Goal: Task Accomplishment & Management: Manage account settings

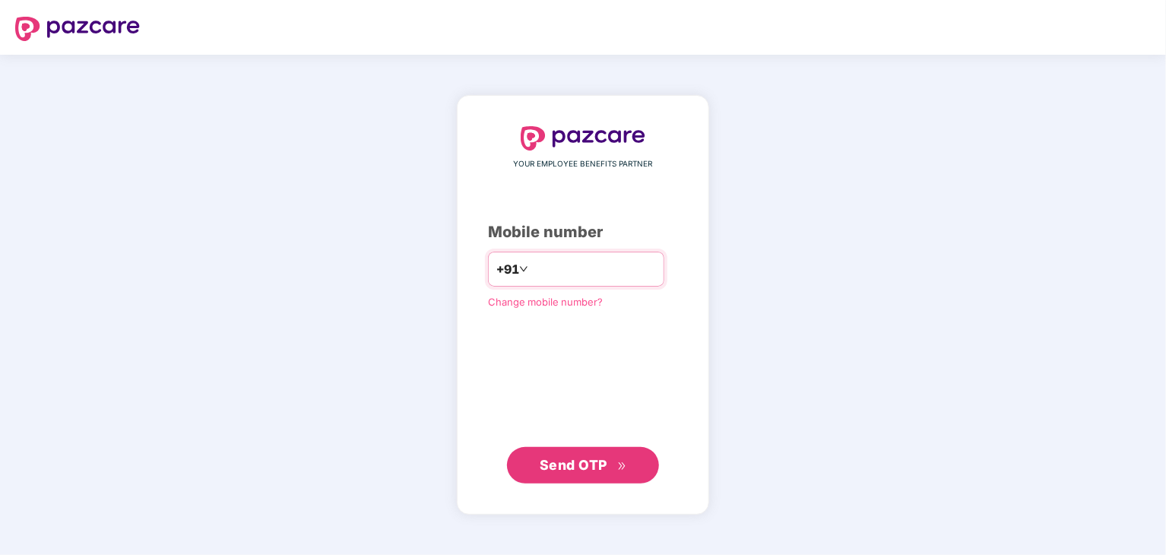
type input "**********"
click at [550, 462] on span "Send OTP" at bounding box center [574, 464] width 68 height 16
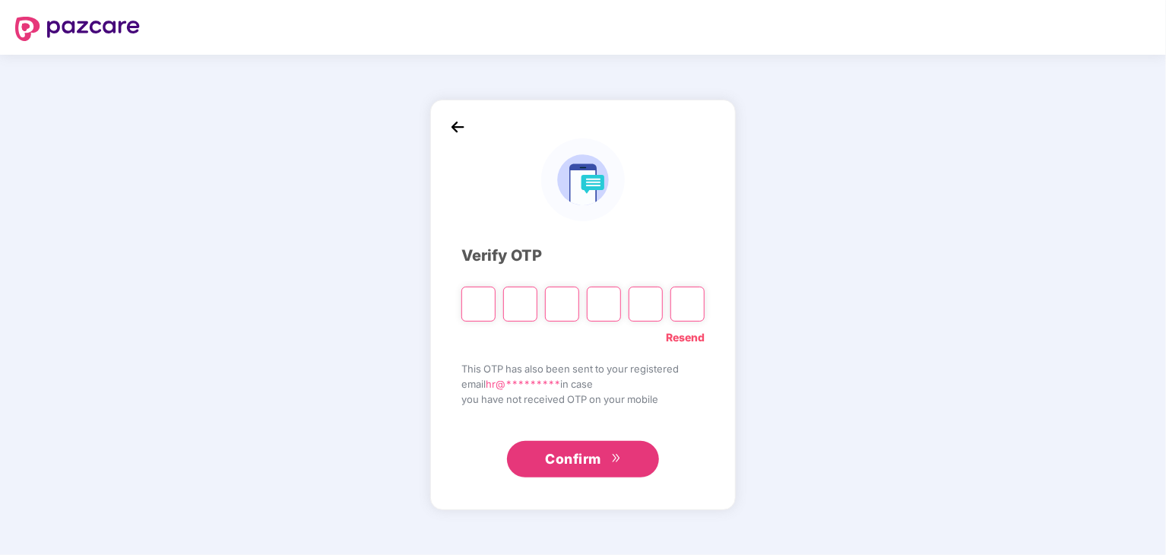
type input "*"
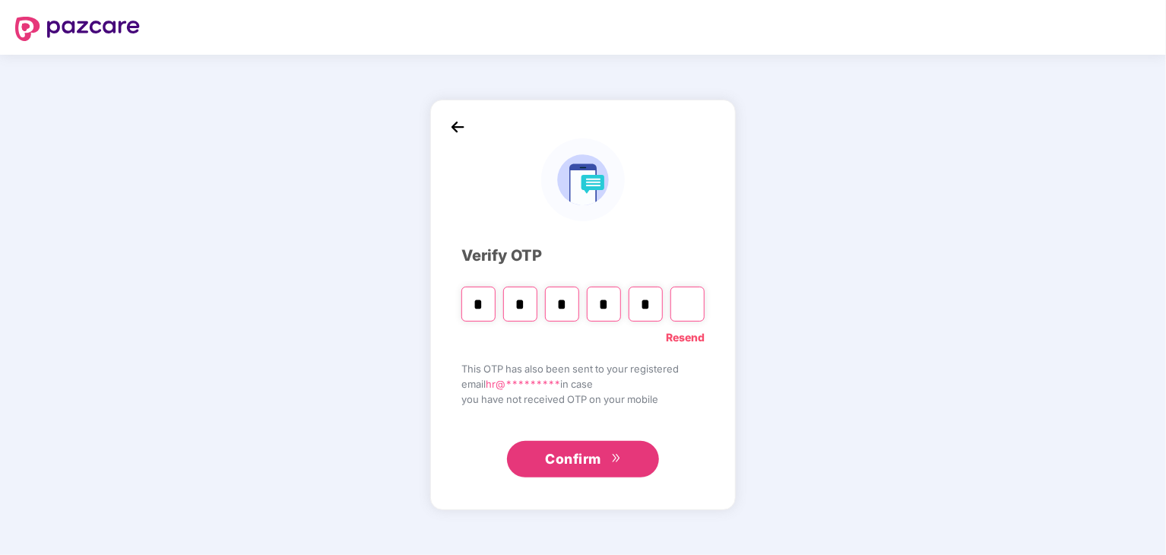
type input "*"
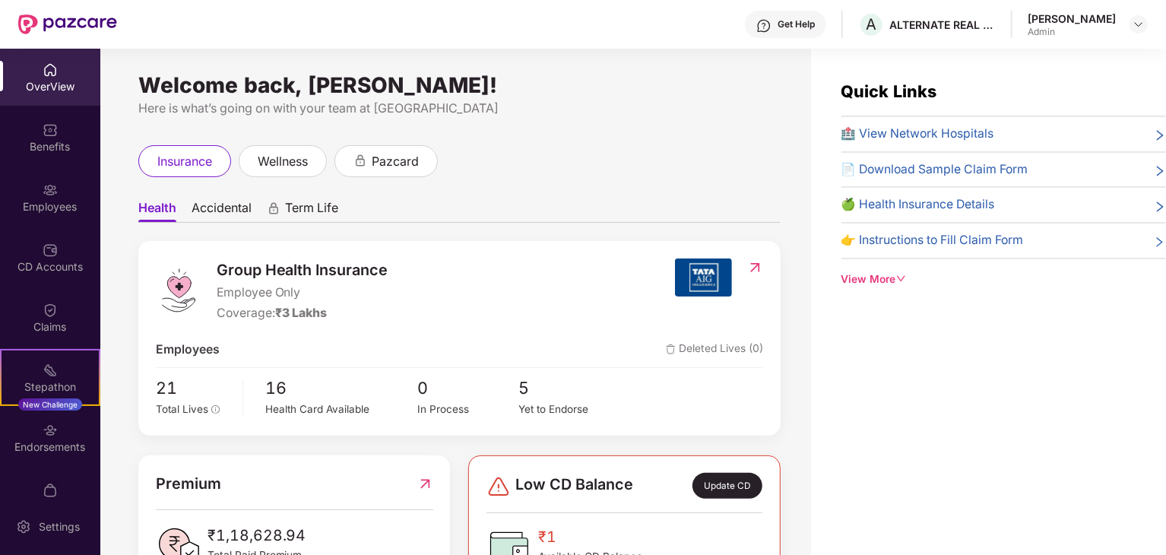
scroll to position [61, 0]
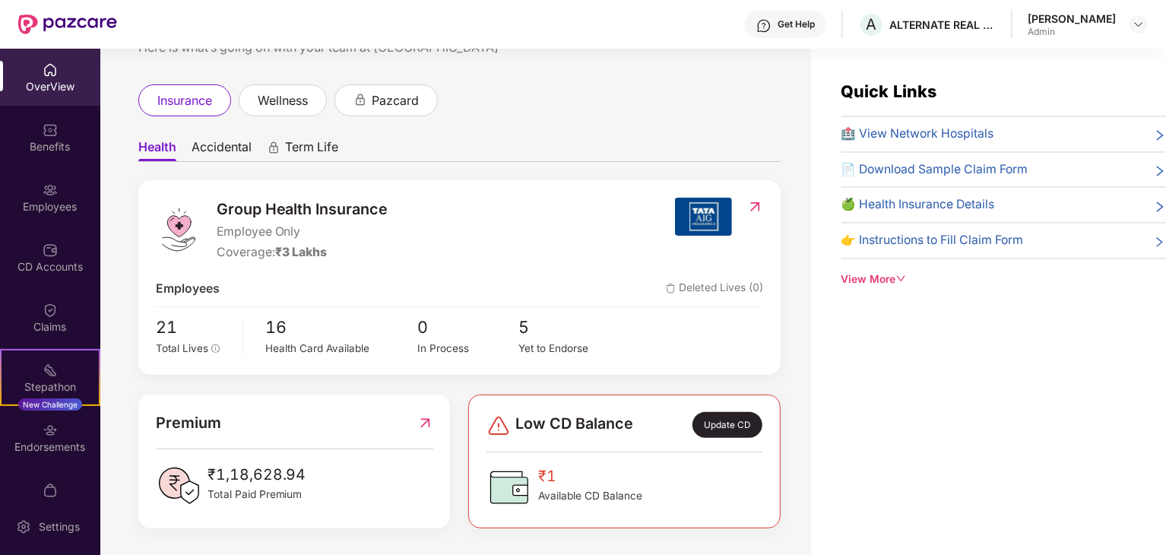
click at [421, 426] on img at bounding box center [425, 423] width 16 height 24
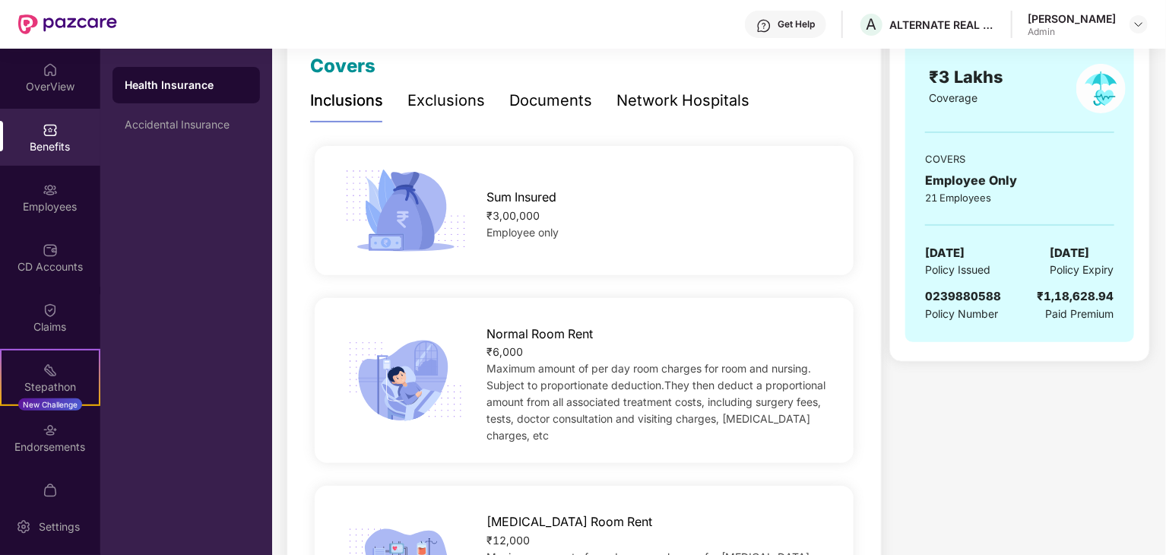
scroll to position [0, 0]
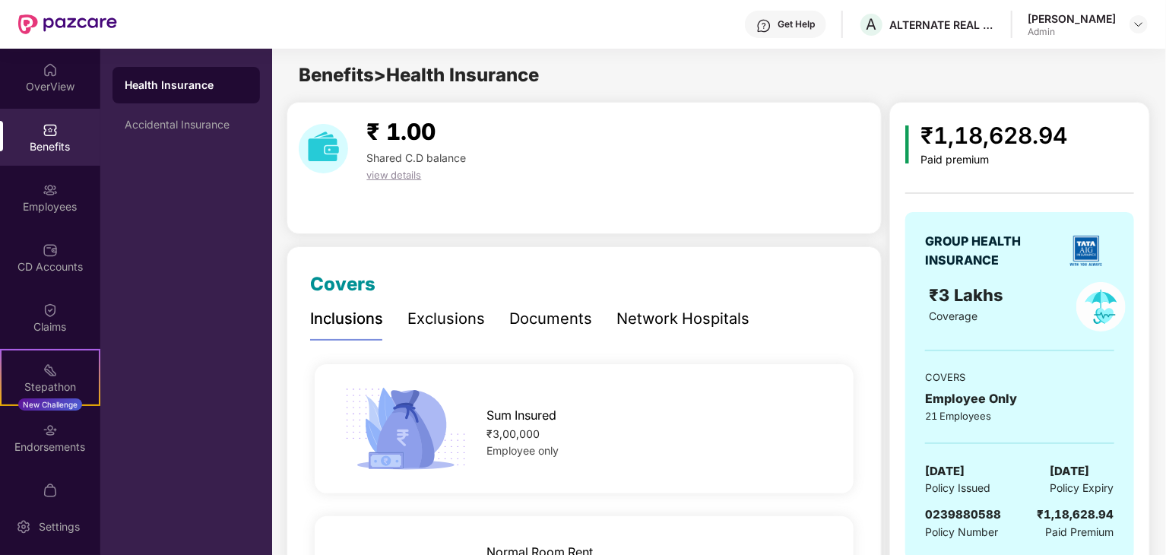
click at [554, 318] on div "Documents" at bounding box center [550, 319] width 83 height 24
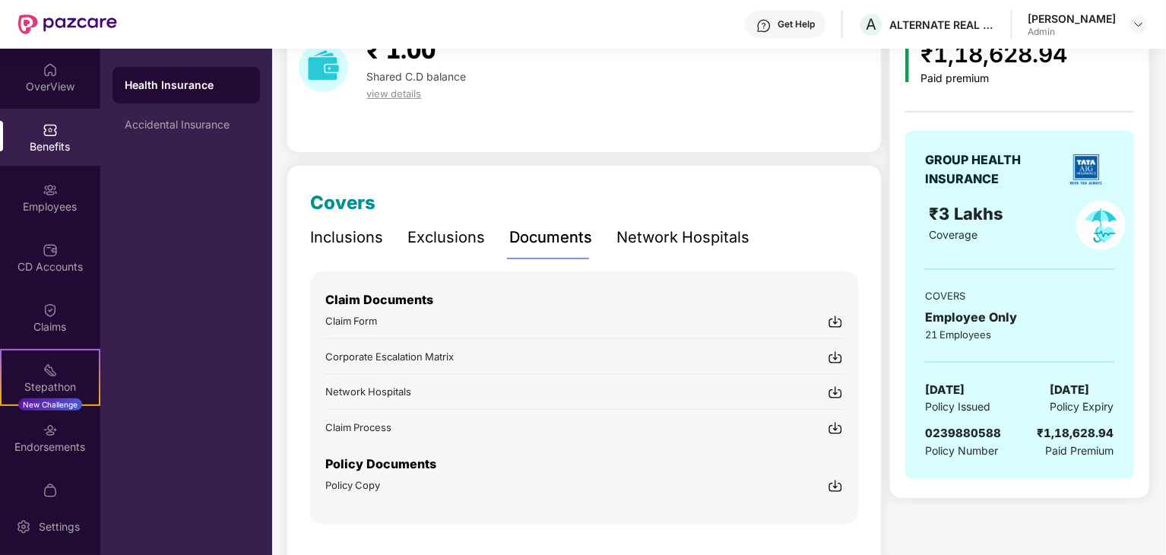
scroll to position [85, 0]
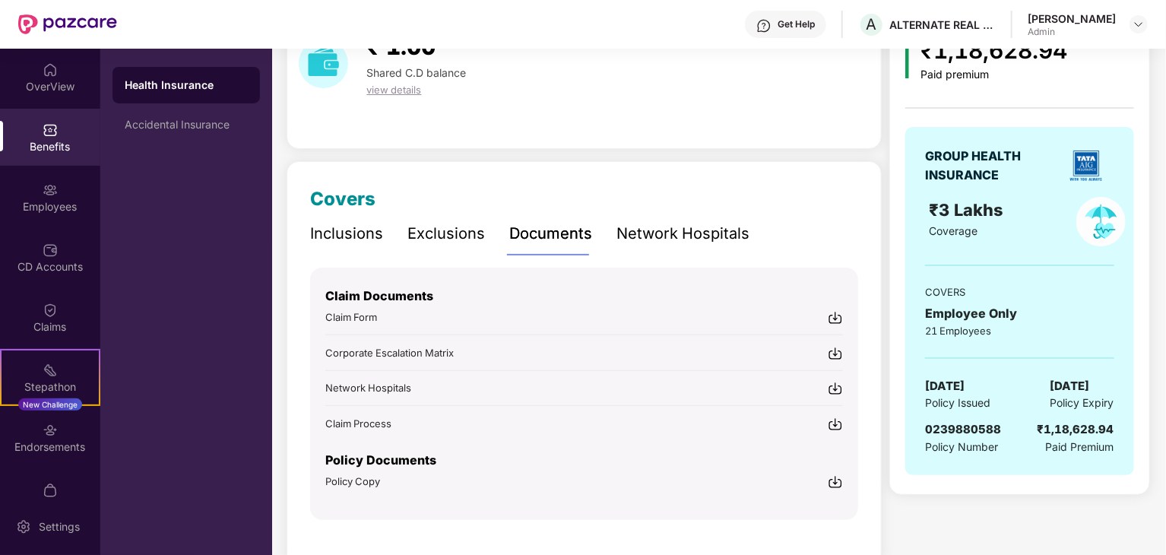
click at [833, 479] on img at bounding box center [835, 481] width 15 height 15
click at [70, 211] on div "Employees" at bounding box center [50, 206] width 100 height 15
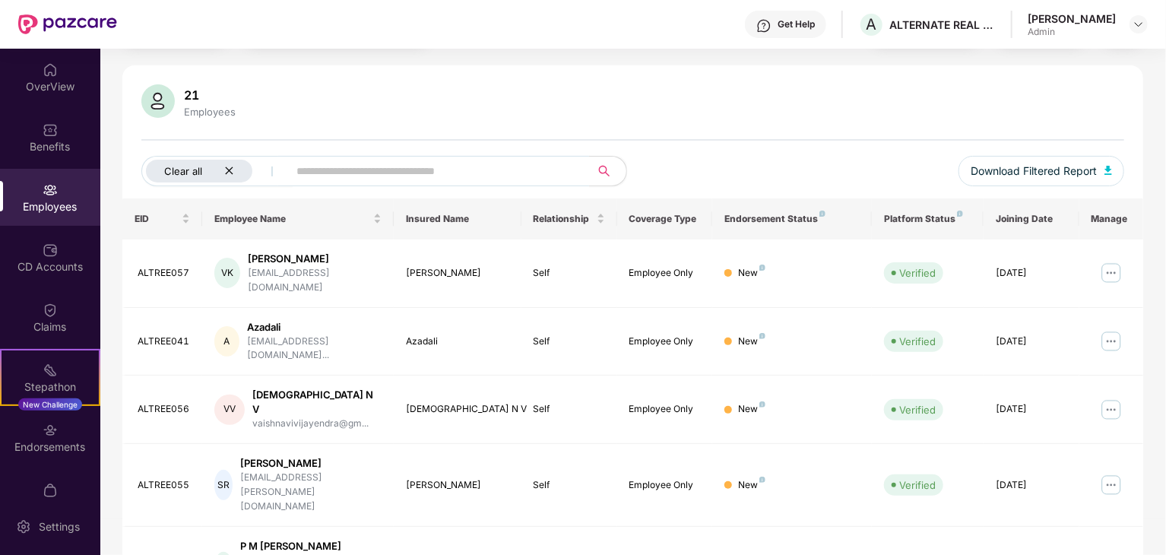
click at [228, 170] on icon "close" at bounding box center [229, 171] width 8 height 8
click at [1113, 269] on img at bounding box center [1111, 273] width 24 height 24
click at [266, 262] on div "[PERSON_NAME]" at bounding box center [315, 259] width 134 height 14
click at [1113, 261] on img at bounding box center [1111, 273] width 24 height 24
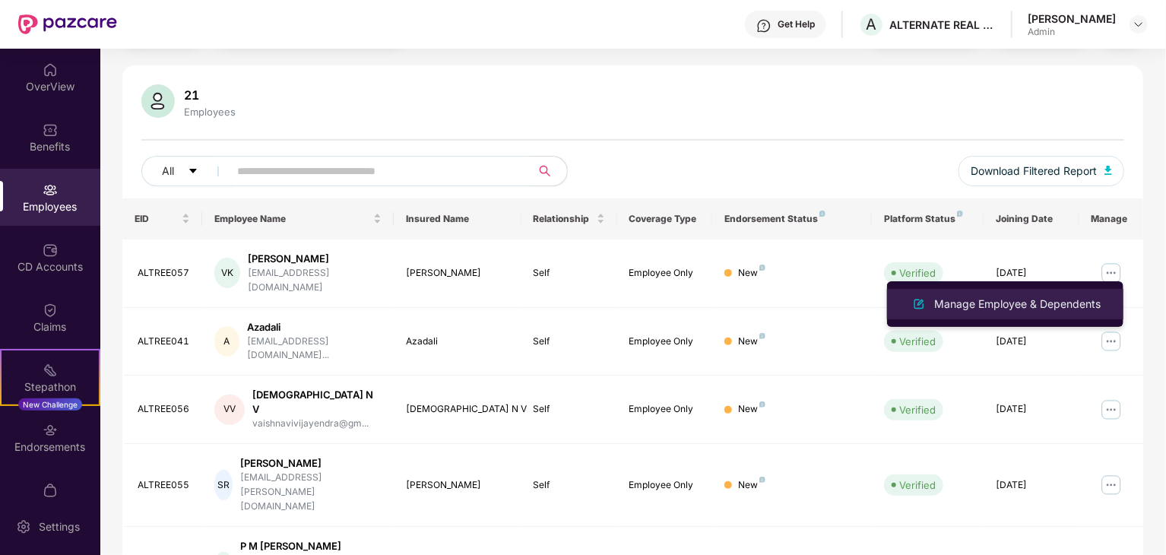
click at [1016, 305] on div "Manage Employee & Dependents" at bounding box center [1017, 304] width 173 height 17
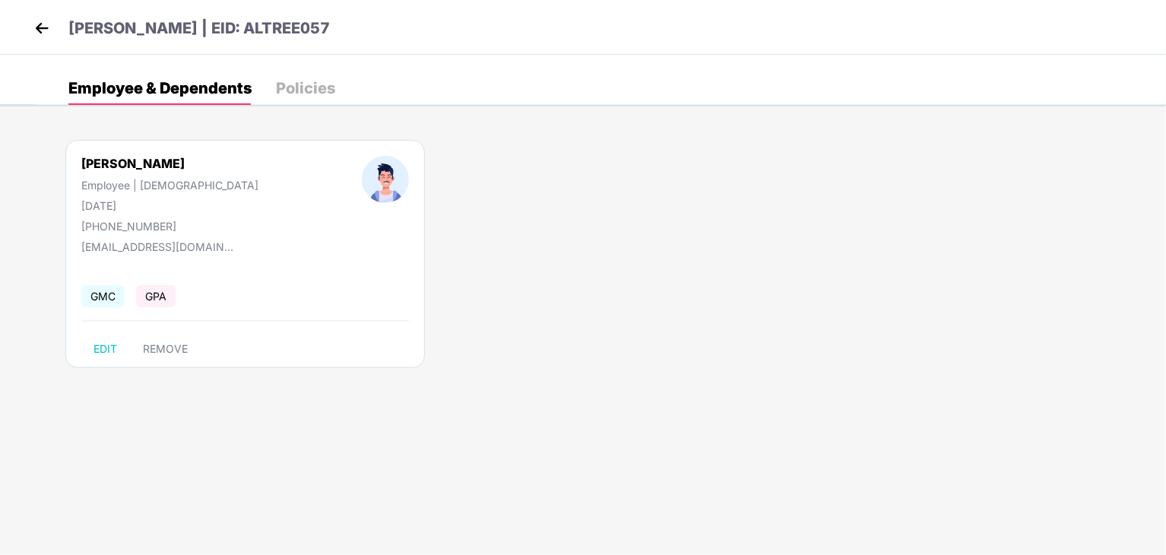
click at [289, 95] on div "Policies" at bounding box center [305, 88] width 59 height 15
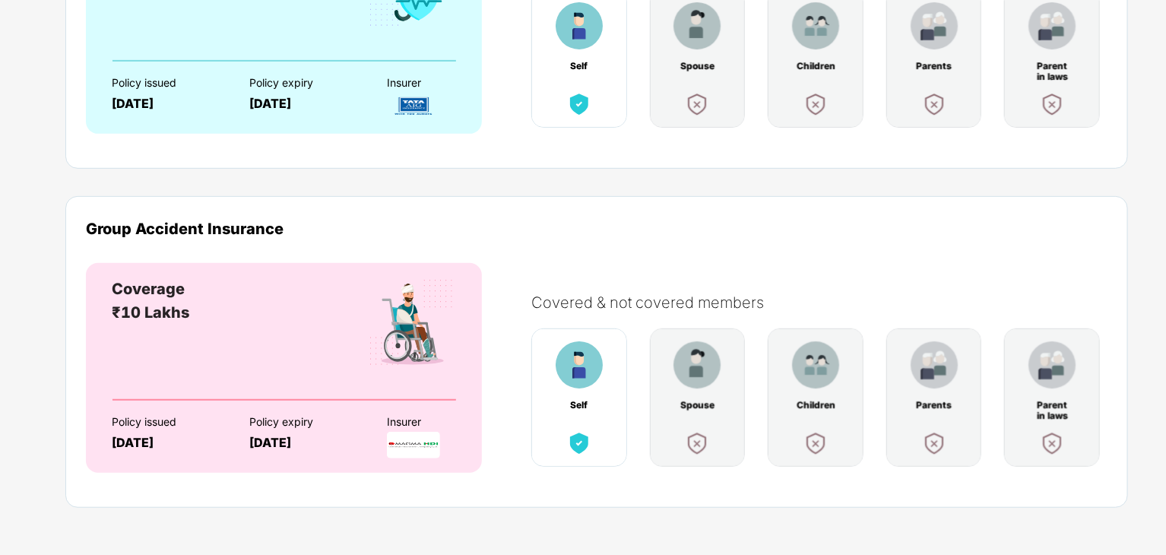
scroll to position [0, 0]
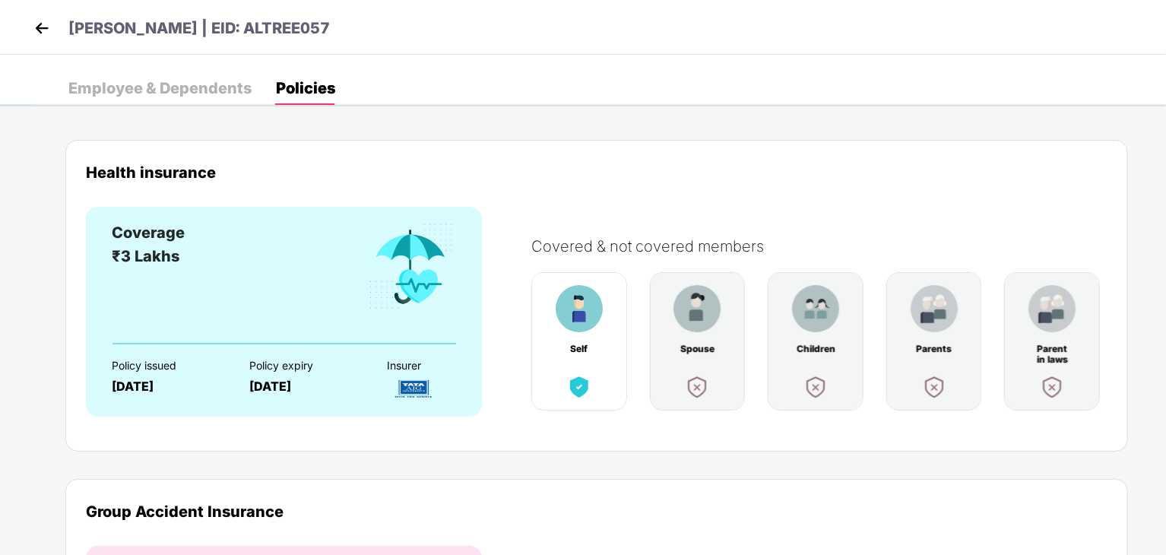
click at [174, 92] on div "Employee & Dependents" at bounding box center [159, 88] width 183 height 15
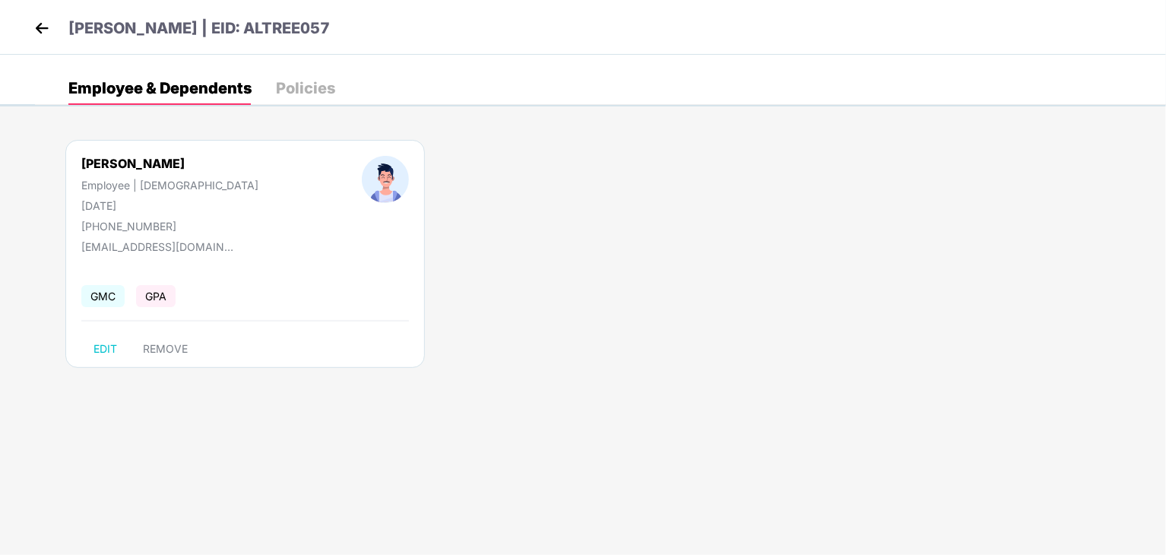
click at [43, 33] on img at bounding box center [41, 28] width 23 height 23
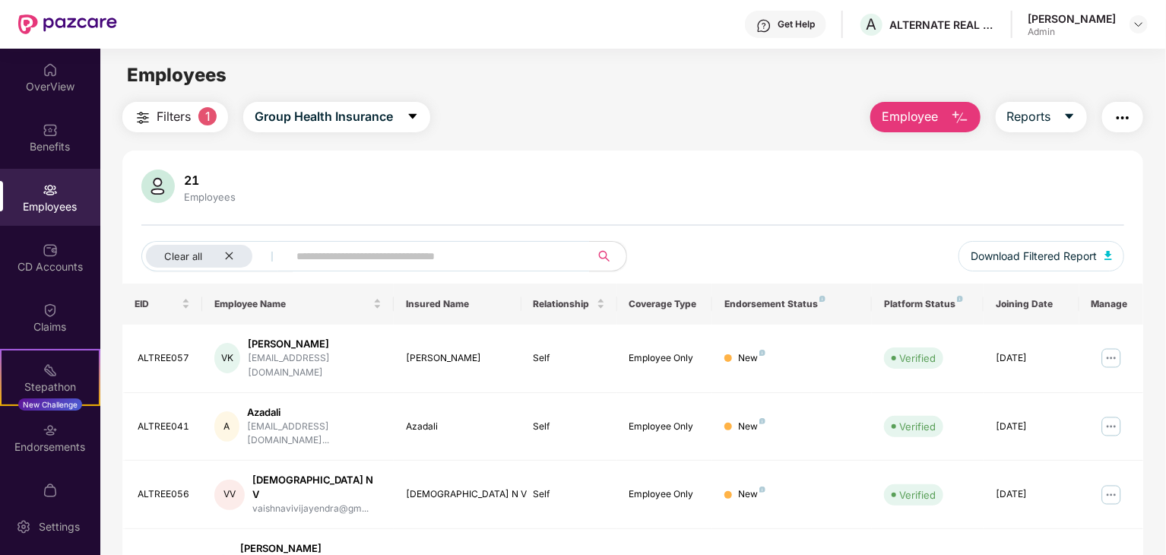
click at [56, 137] on div "Benefits" at bounding box center [50, 137] width 100 height 57
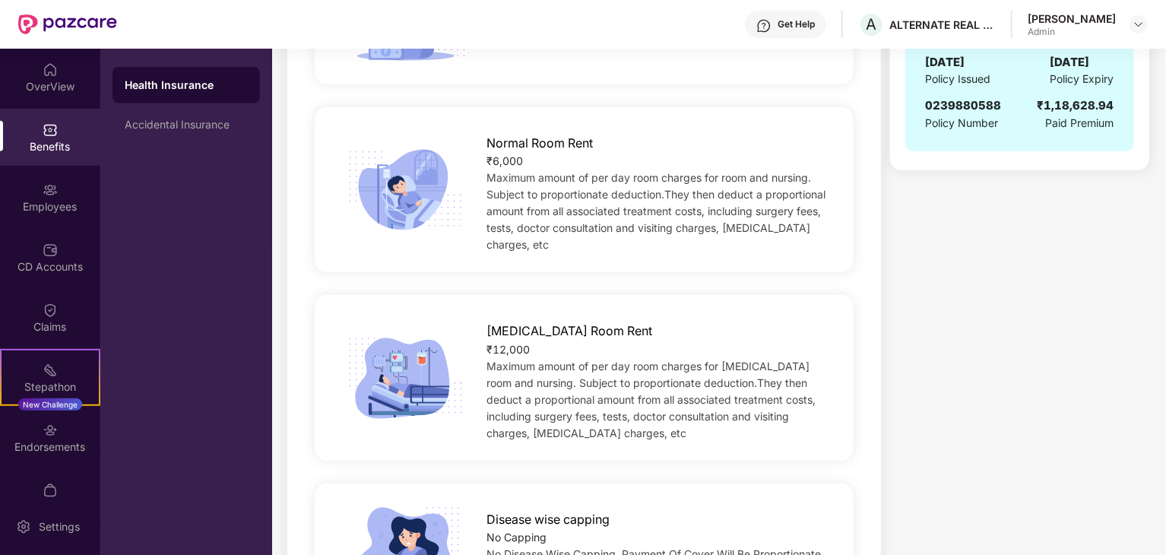
scroll to position [435, 0]
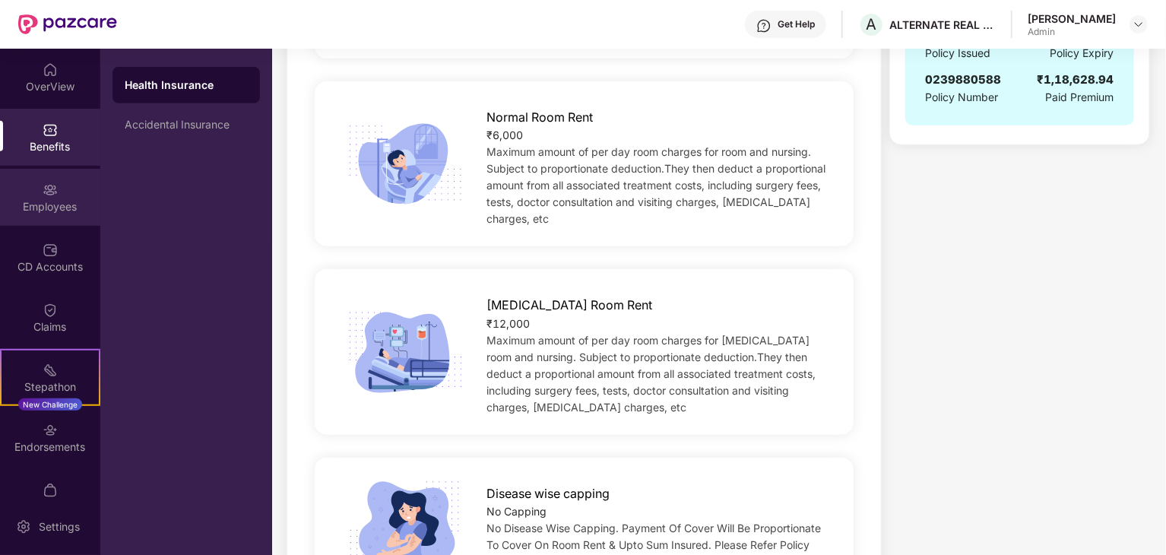
click at [51, 199] on div "Employees" at bounding box center [50, 206] width 100 height 15
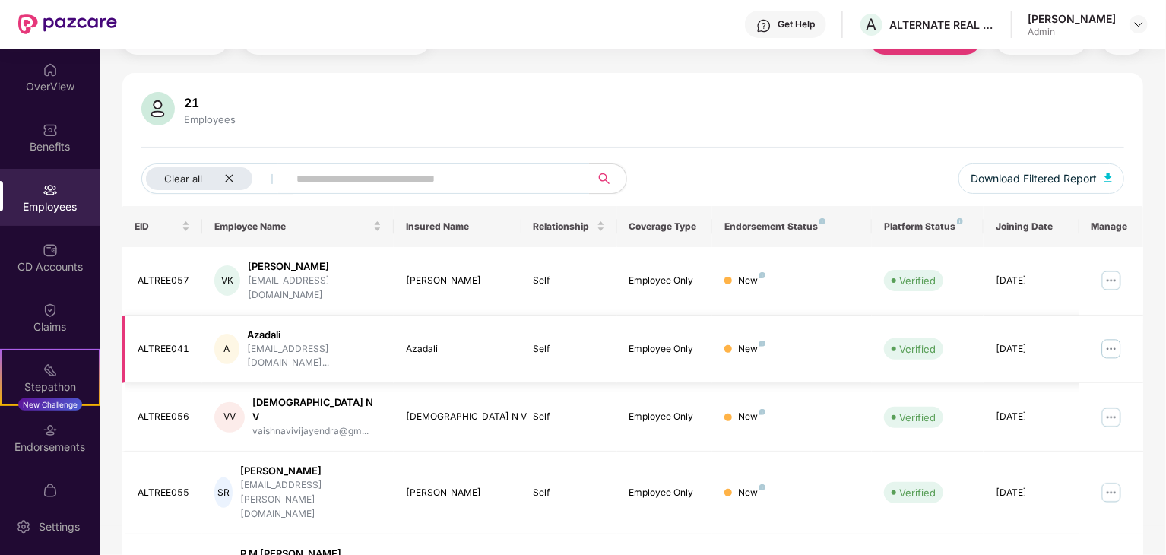
scroll to position [100, 0]
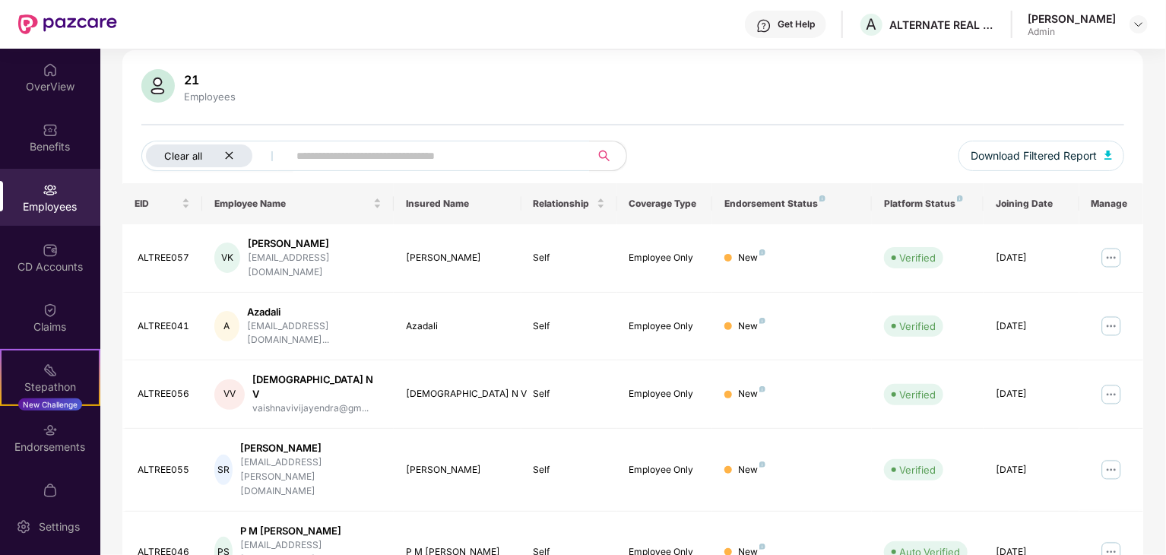
click at [232, 153] on icon "close" at bounding box center [229, 156] width 10 height 10
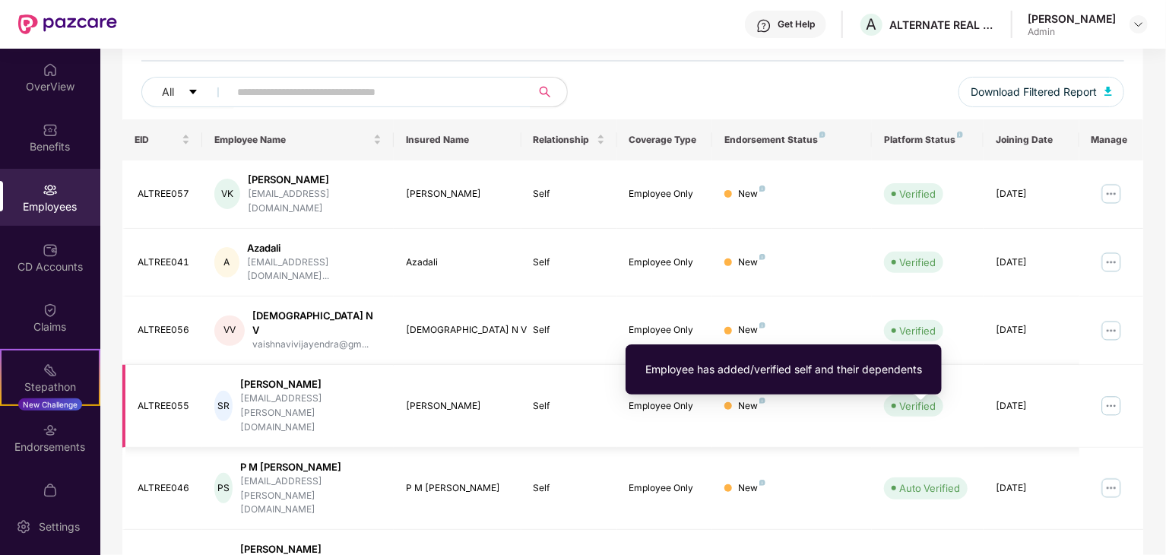
scroll to position [165, 0]
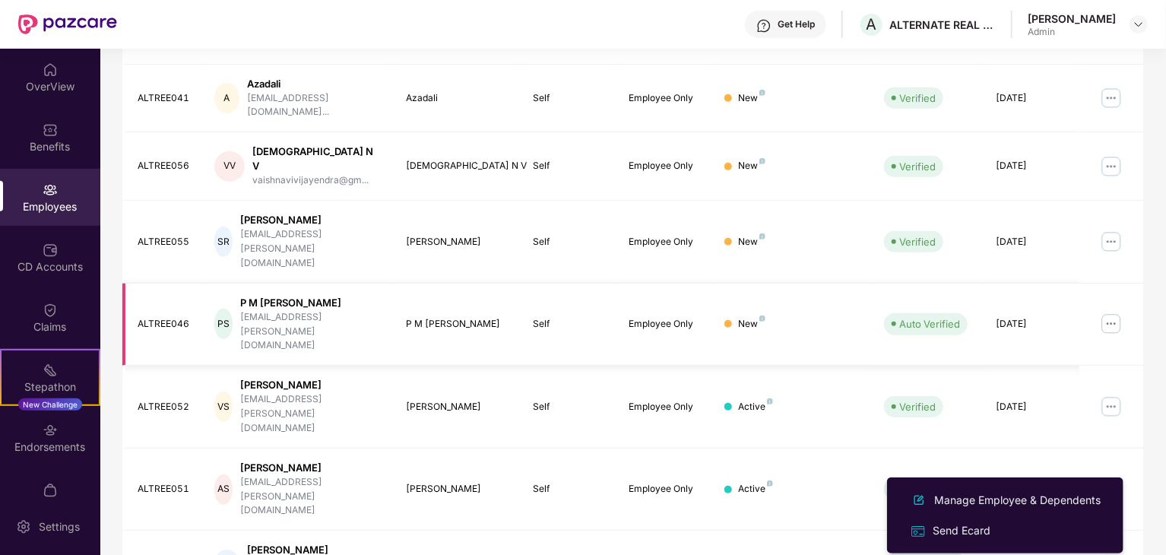
scroll to position [329, 0]
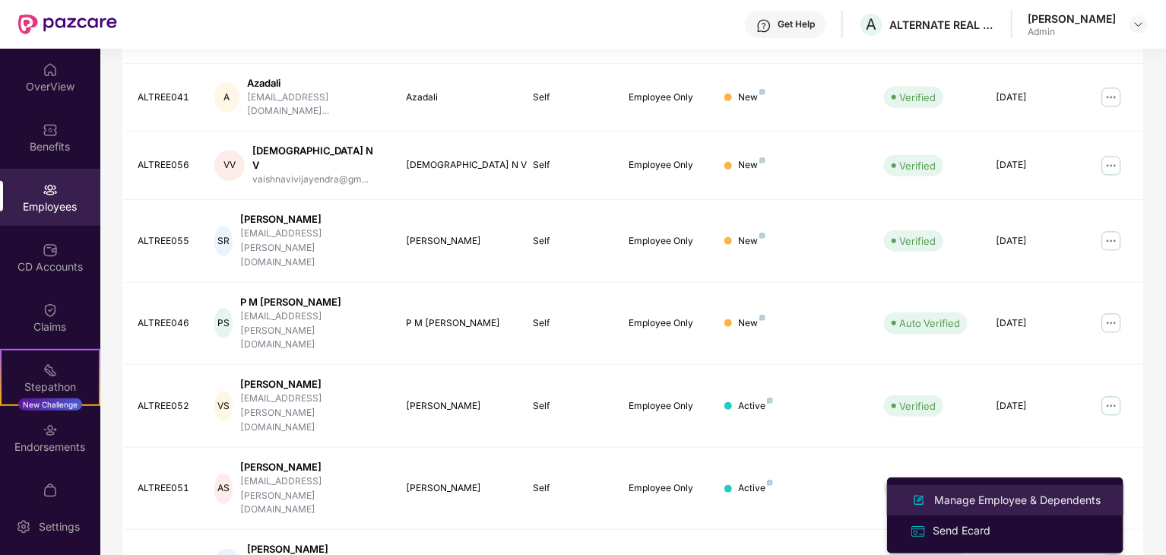
click at [970, 503] on div "Manage Employee & Dependents" at bounding box center [1017, 500] width 173 height 17
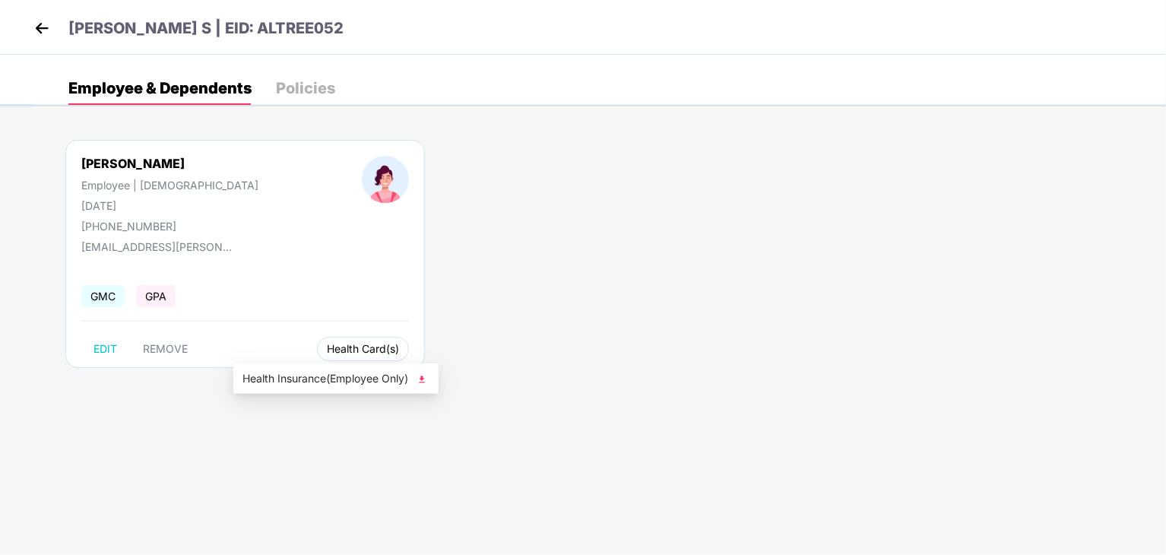
click at [327, 345] on span "Health Card(s)" at bounding box center [363, 349] width 72 height 8
click at [418, 373] on img at bounding box center [421, 379] width 15 height 15
click at [46, 28] on img at bounding box center [41, 28] width 23 height 23
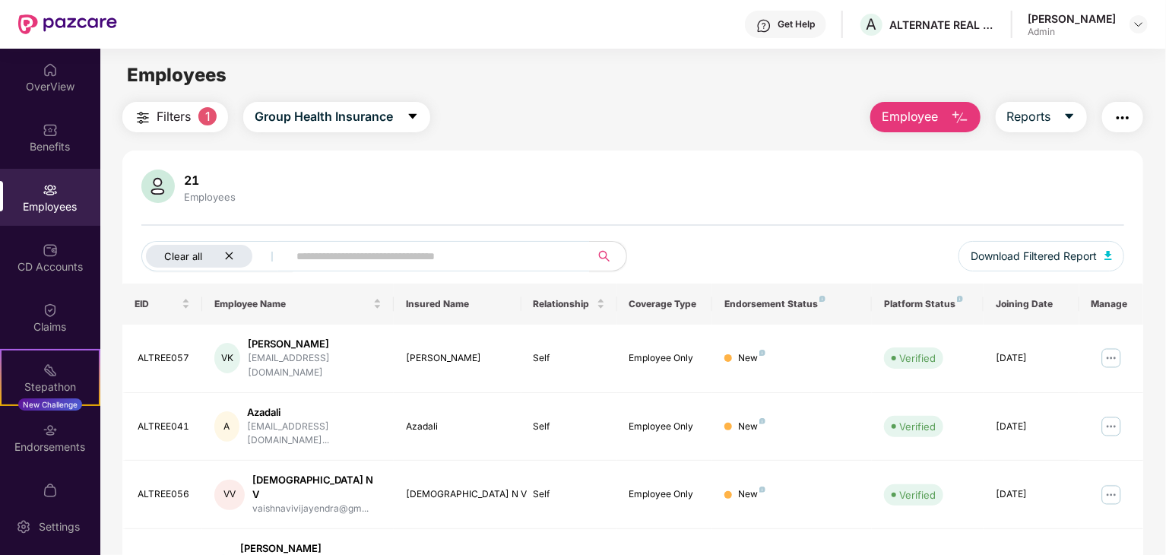
click at [230, 254] on icon "close" at bounding box center [229, 256] width 8 height 8
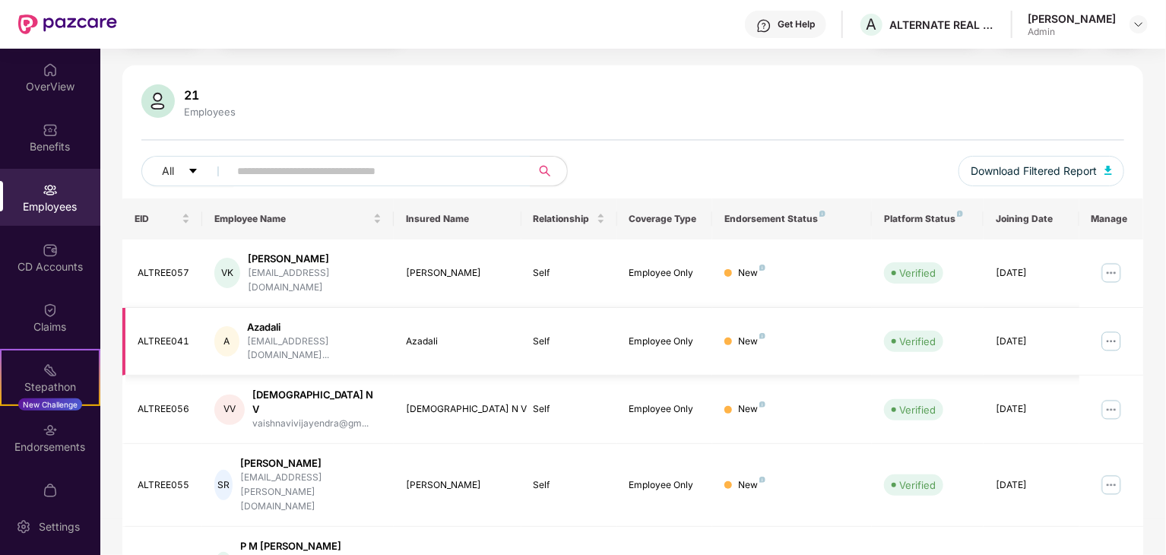
scroll to position [90, 0]
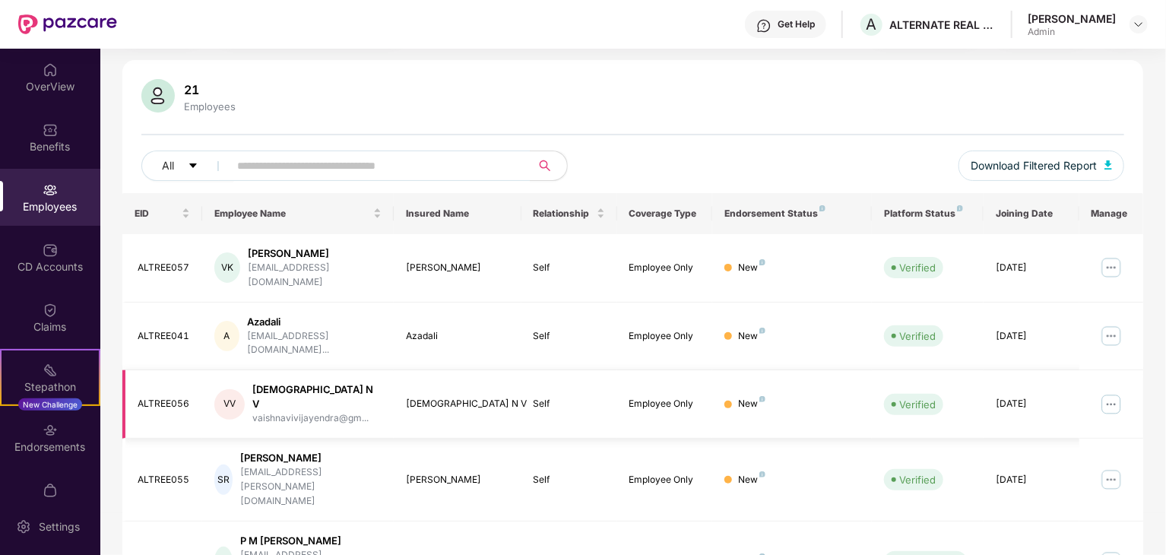
click at [1109, 392] on img at bounding box center [1111, 404] width 24 height 24
click at [1113, 324] on img at bounding box center [1111, 336] width 24 height 24
click at [1113, 261] on img at bounding box center [1111, 267] width 24 height 24
click at [1112, 468] on img at bounding box center [1111, 480] width 24 height 24
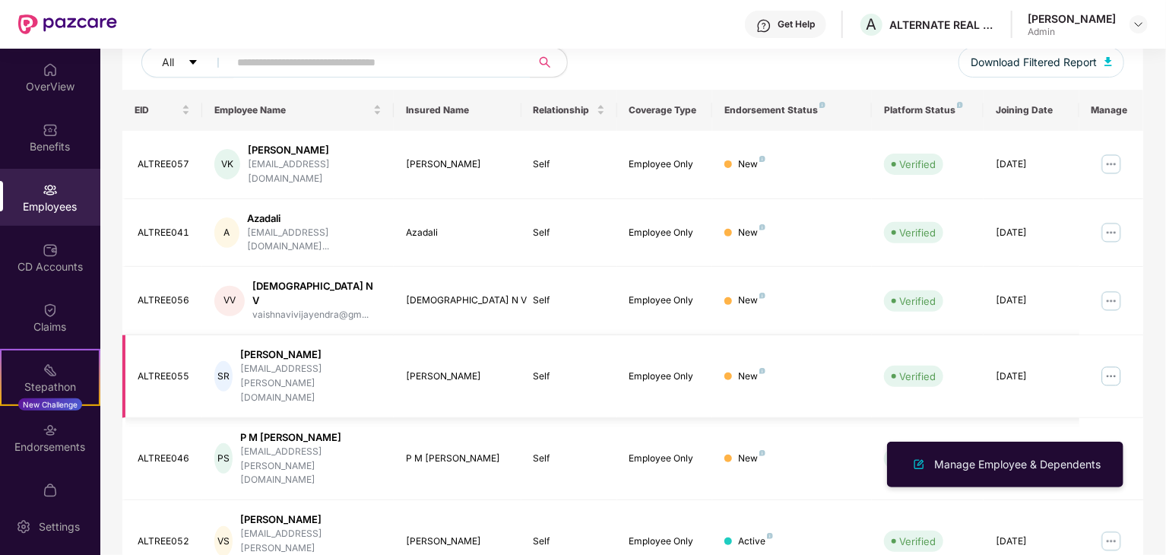
scroll to position [195, 0]
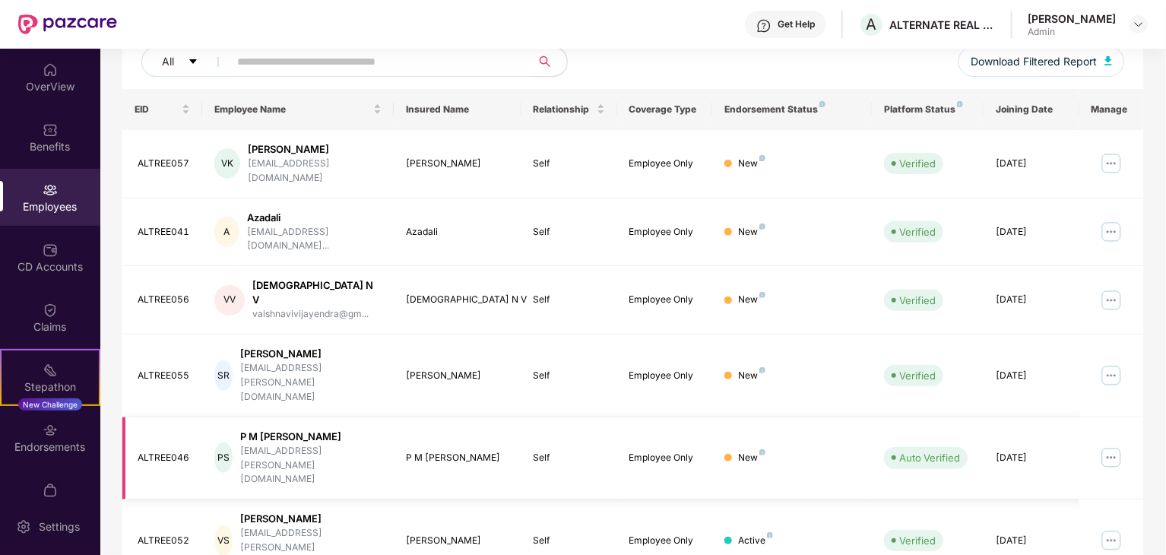
click at [1110, 446] on img at bounding box center [1111, 458] width 24 height 24
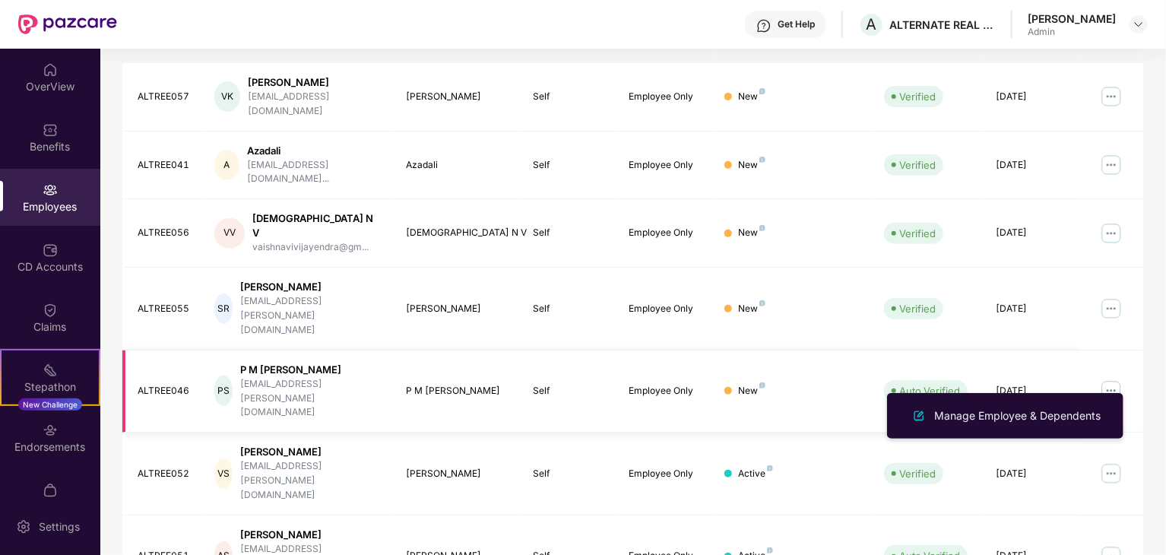
scroll to position [269, 0]
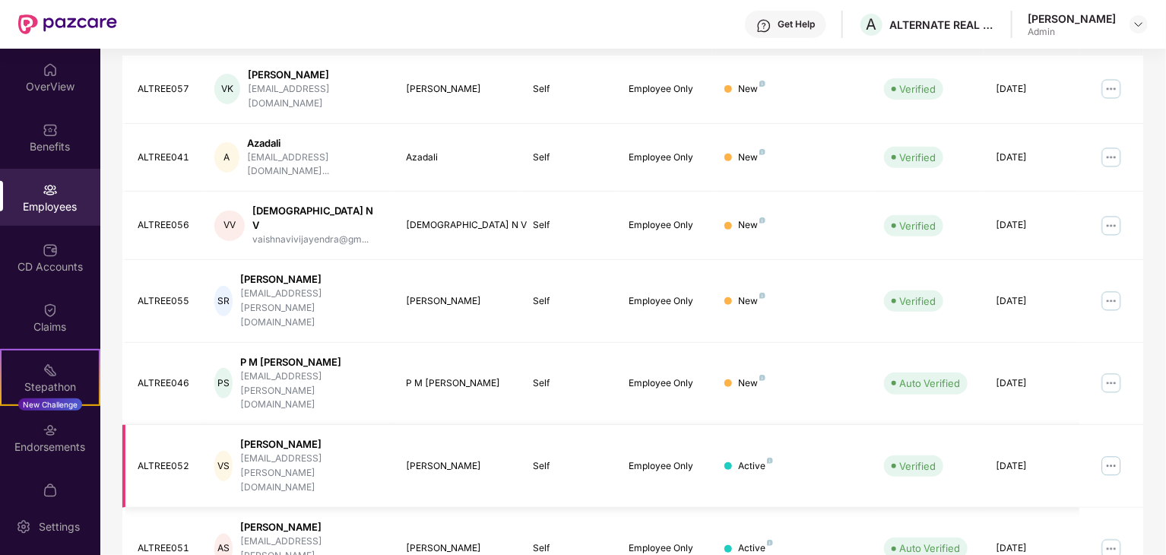
click at [1110, 454] on img at bounding box center [1111, 466] width 24 height 24
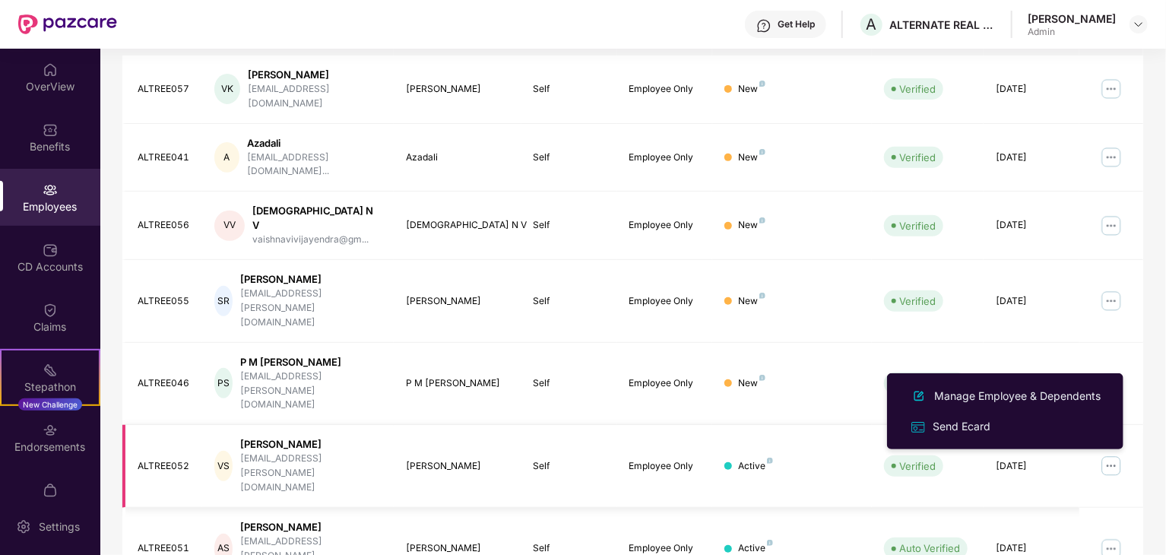
scroll to position [270, 0]
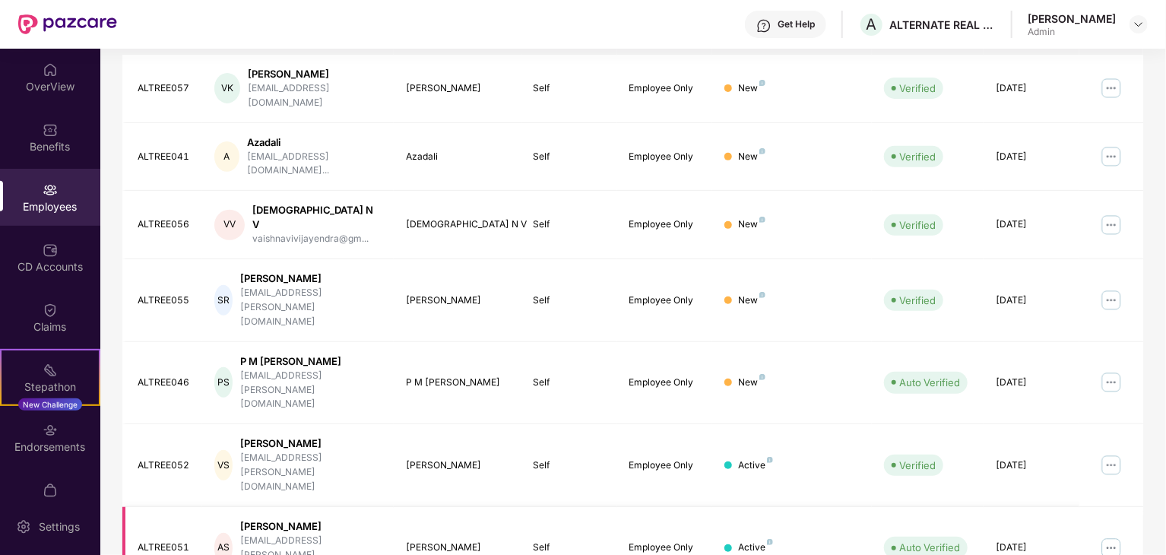
click at [1115, 536] on img at bounding box center [1111, 548] width 24 height 24
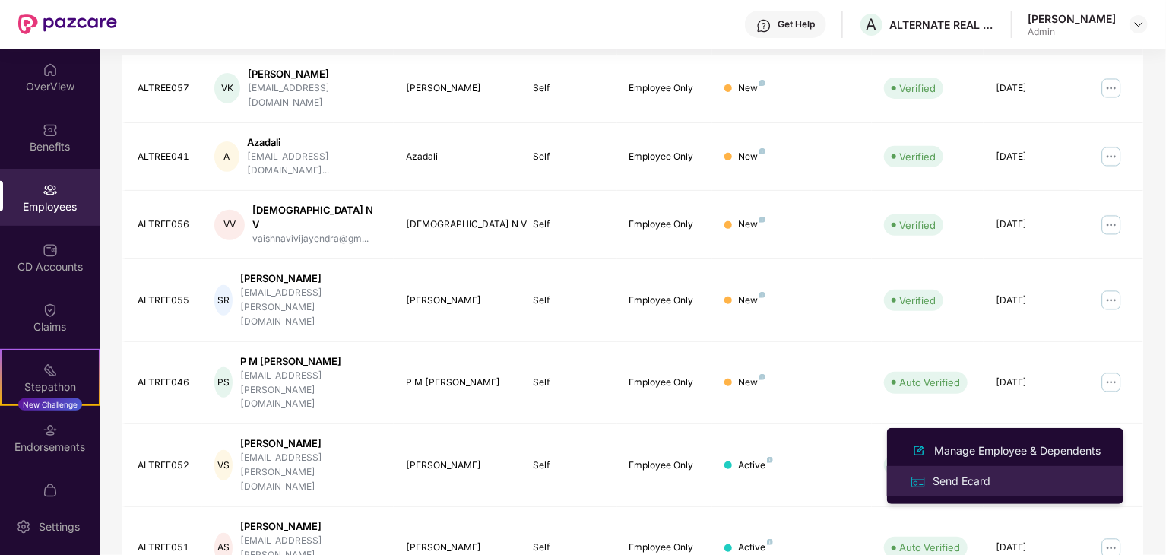
click at [982, 486] on div "Send Ecard" at bounding box center [962, 481] width 64 height 17
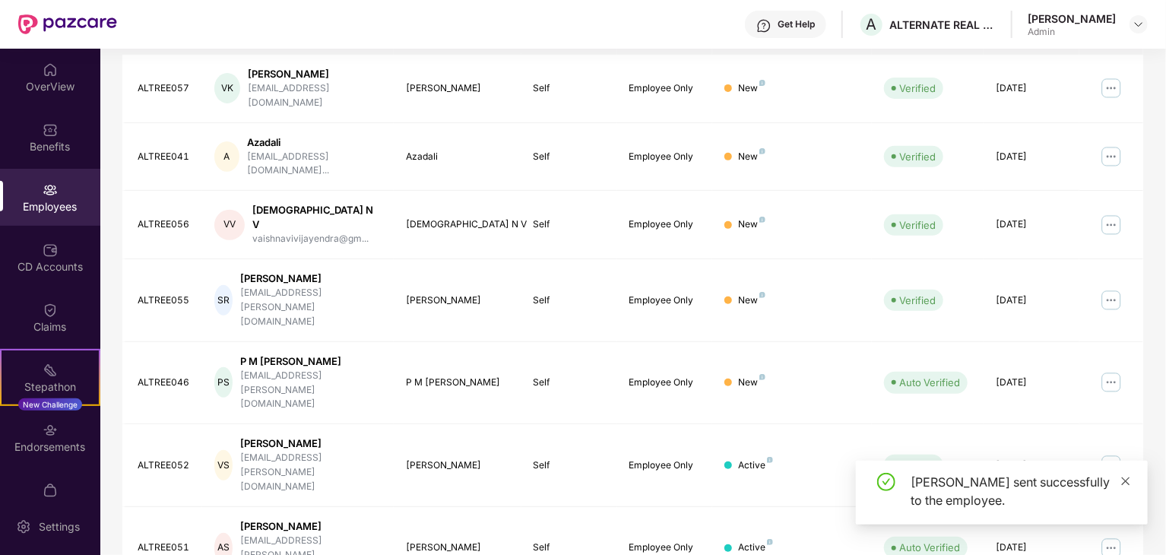
click at [1130, 483] on icon "close" at bounding box center [1126, 481] width 11 height 11
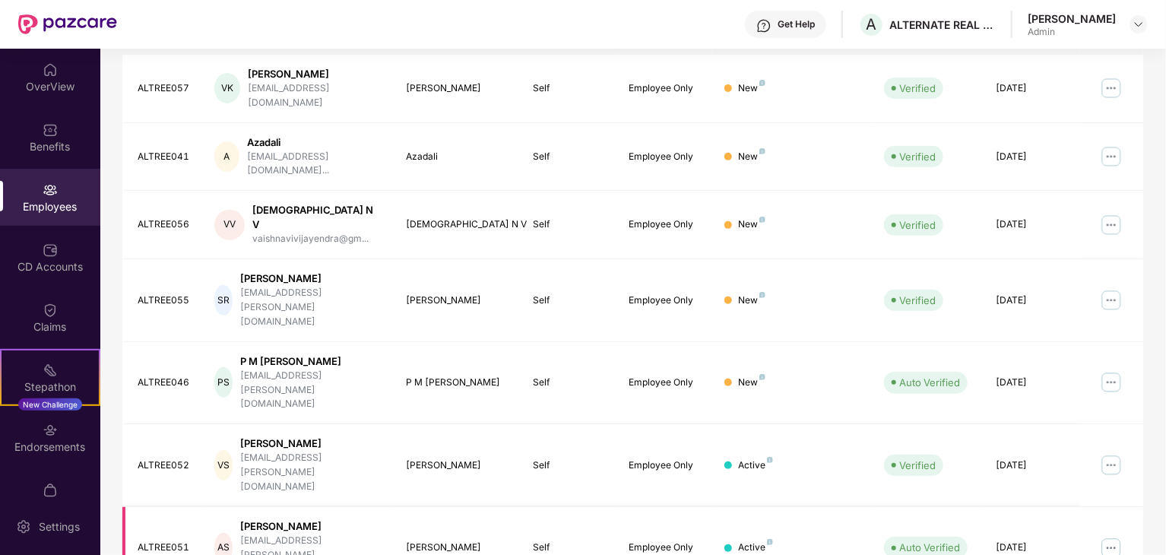
click at [1110, 536] on img at bounding box center [1111, 548] width 24 height 24
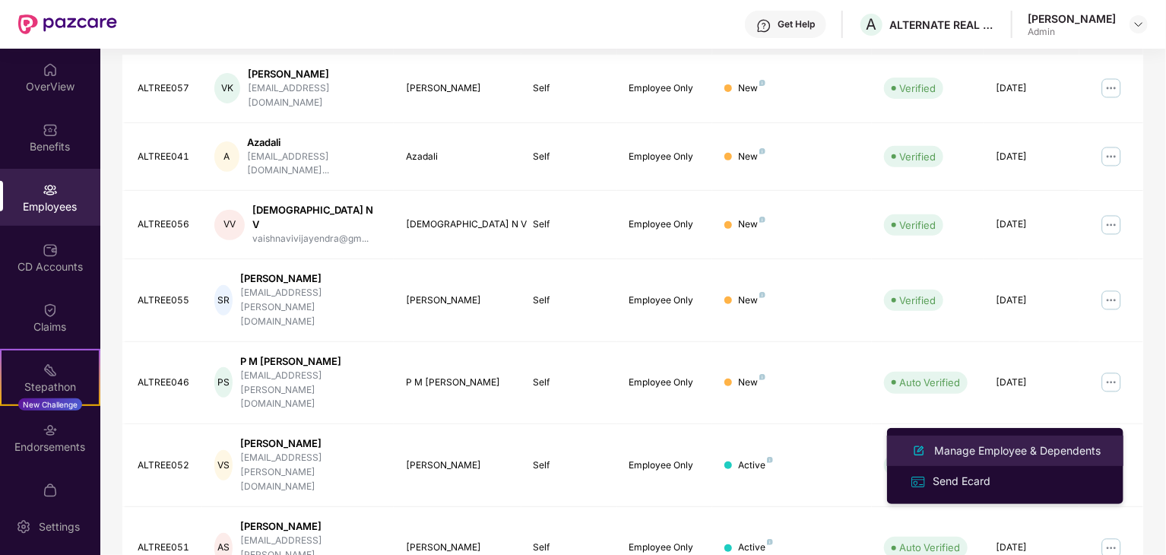
click at [1022, 447] on div "Manage Employee & Dependents" at bounding box center [1017, 451] width 173 height 17
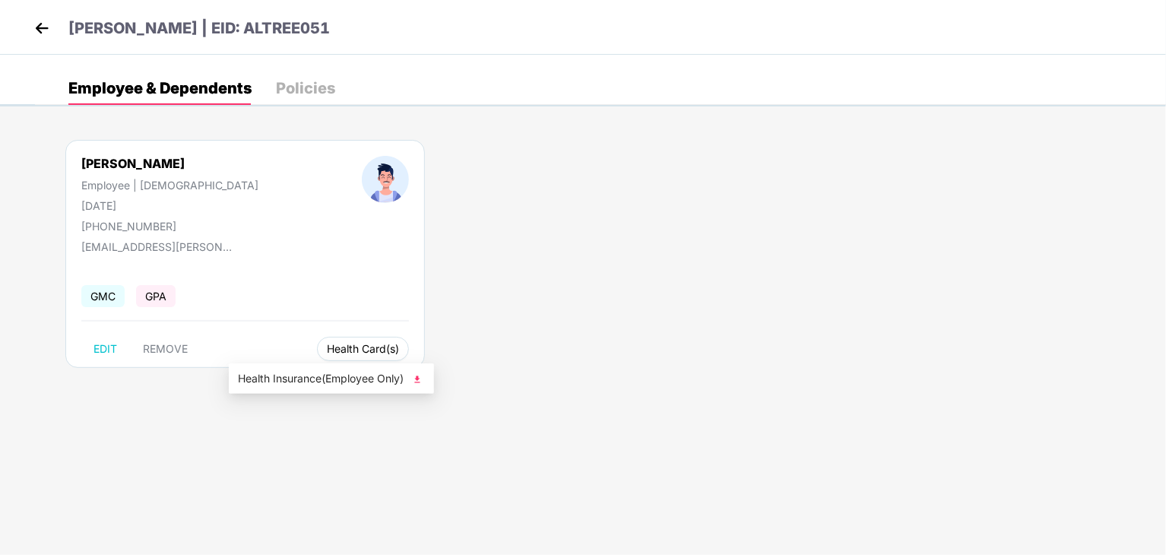
click at [317, 341] on button "Health Card(s)" at bounding box center [363, 349] width 92 height 24
click at [335, 379] on span "Health Insurance(Employee Only)" at bounding box center [331, 378] width 187 height 17
click at [39, 28] on img at bounding box center [41, 28] width 23 height 23
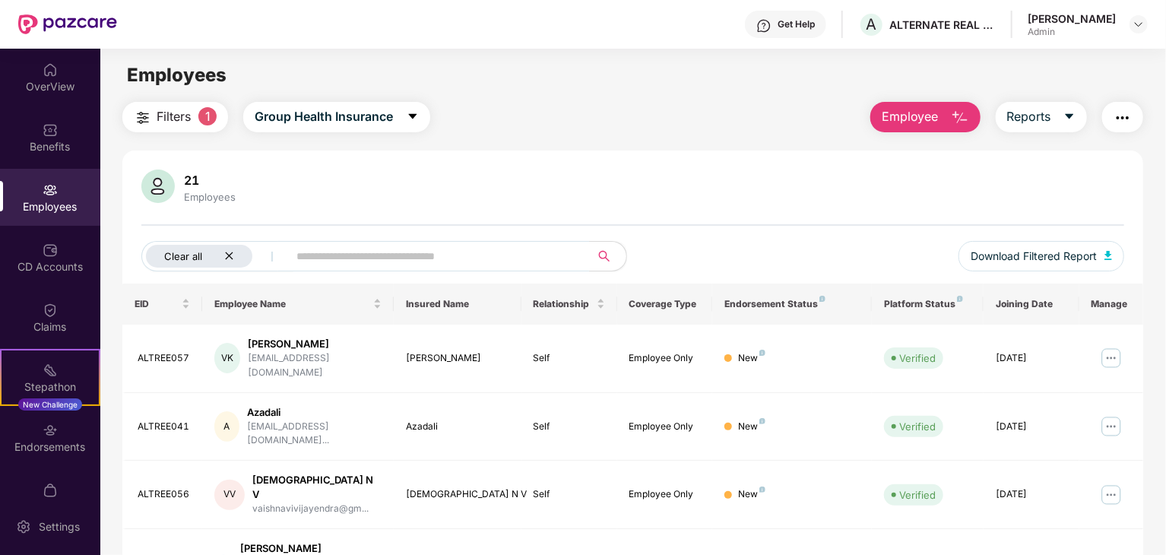
click at [231, 262] on div "Clear all" at bounding box center [199, 256] width 106 height 23
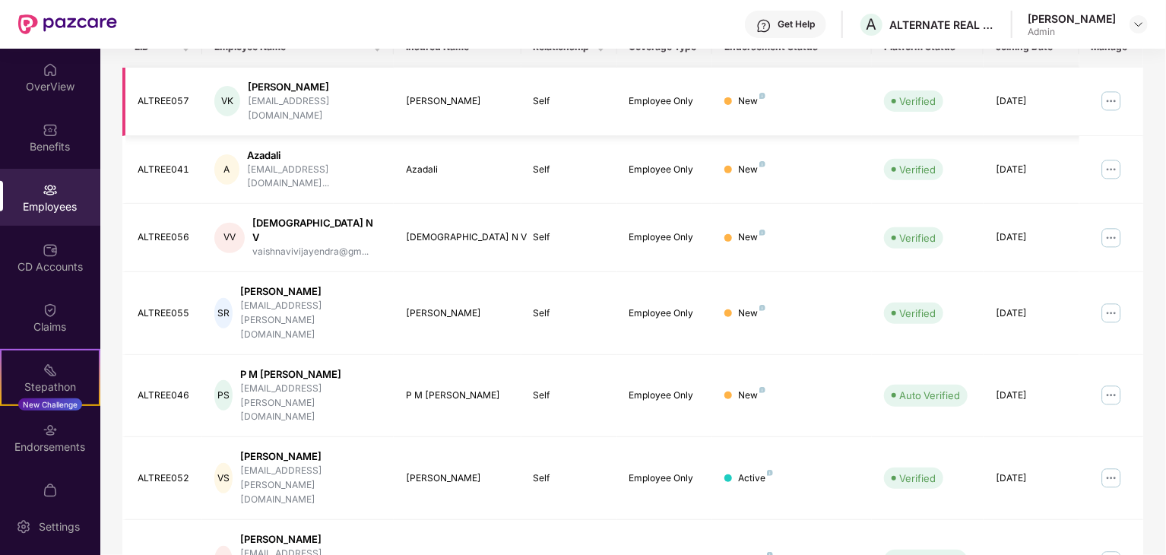
scroll to position [377, 0]
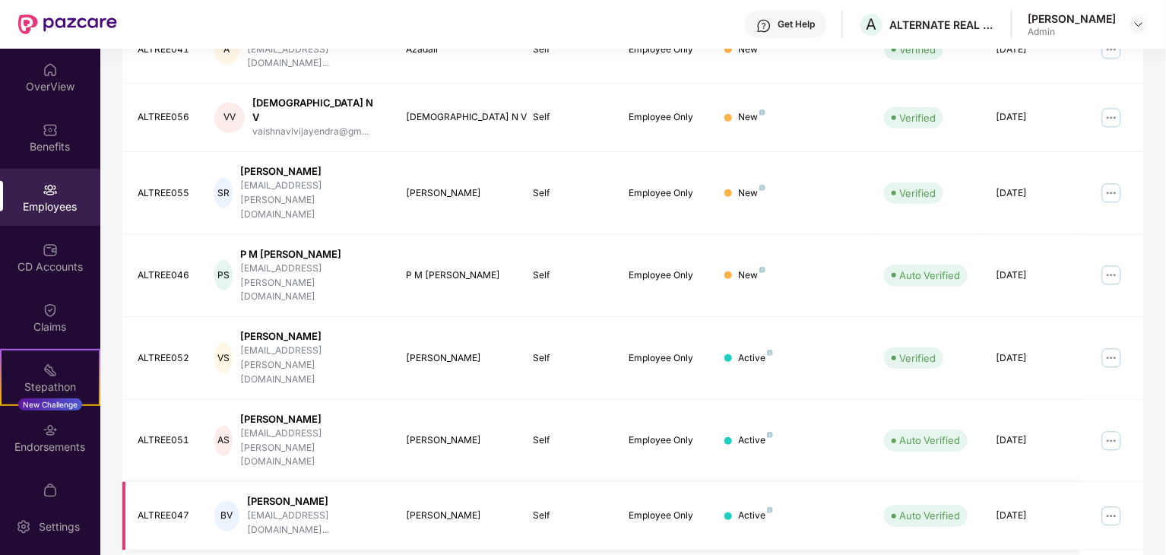
click at [1109, 504] on img at bounding box center [1111, 516] width 24 height 24
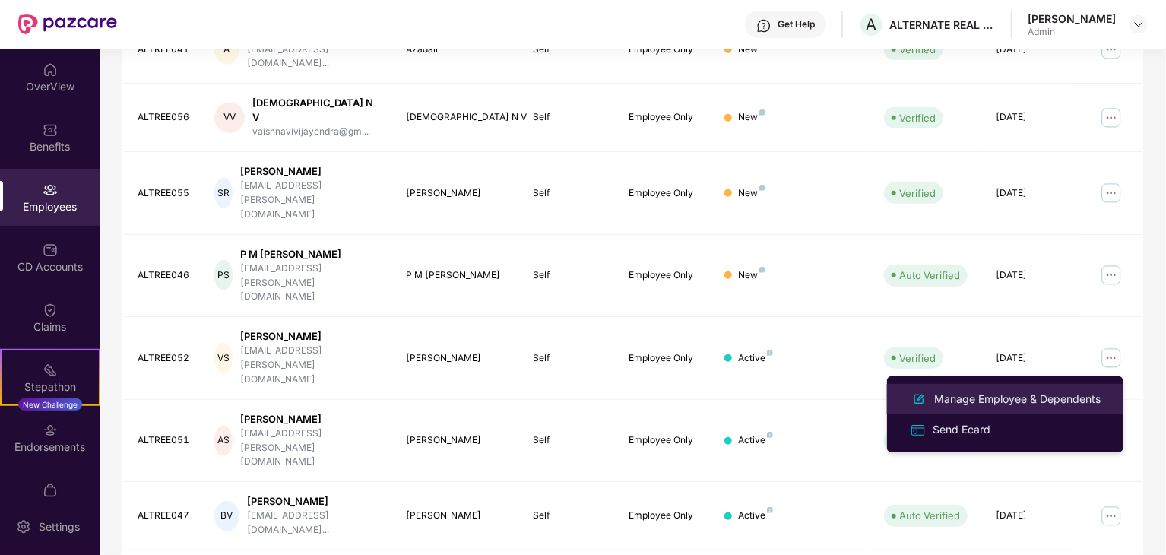
click at [1023, 399] on div "Manage Employee & Dependents" at bounding box center [1017, 399] width 173 height 17
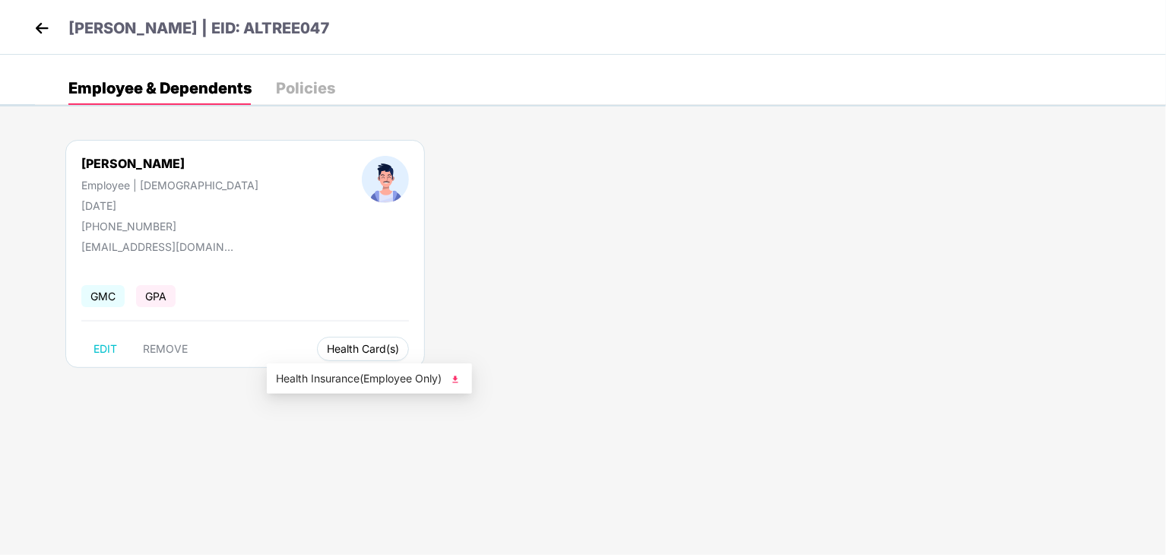
click at [327, 346] on span "Health Card(s)" at bounding box center [363, 349] width 72 height 8
click at [301, 374] on span "Health Insurance(Employee Only)" at bounding box center [369, 378] width 187 height 17
click at [36, 19] on img at bounding box center [41, 28] width 23 height 23
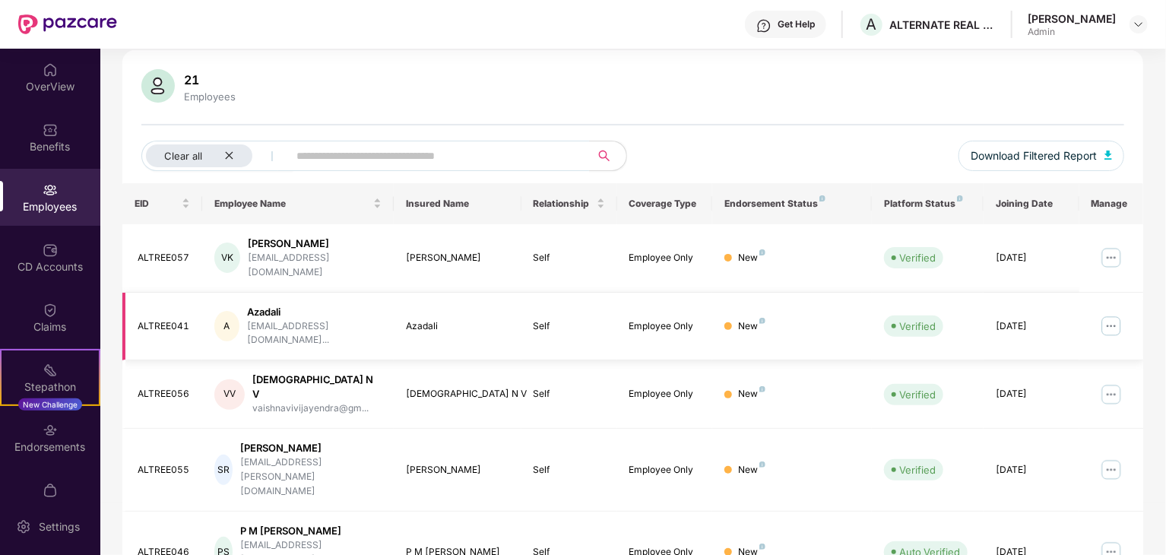
scroll to position [100, 0]
click at [227, 158] on icon "close" at bounding box center [229, 156] width 10 height 10
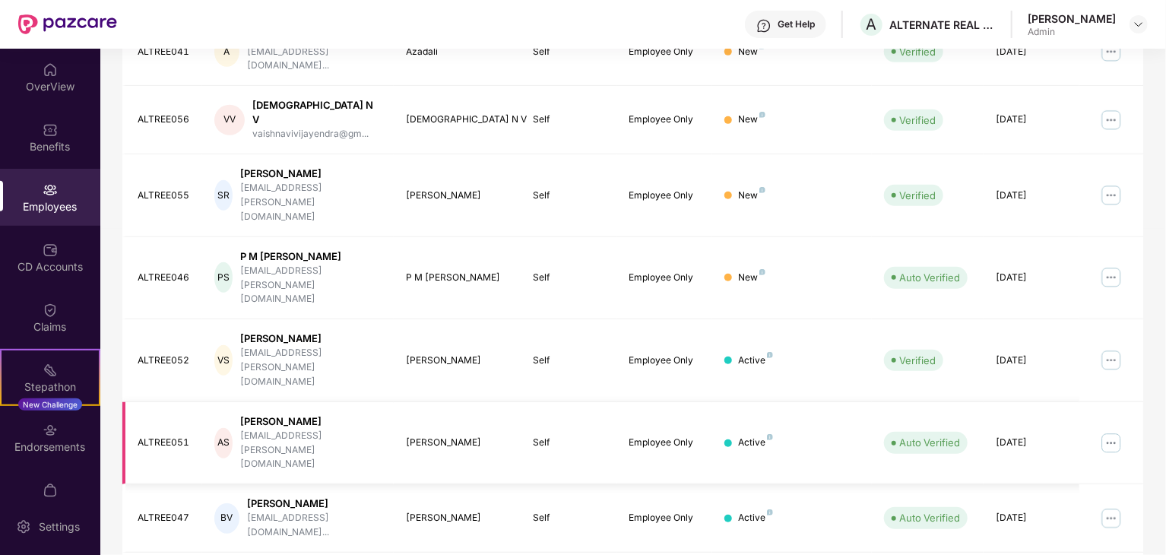
scroll to position [377, 0]
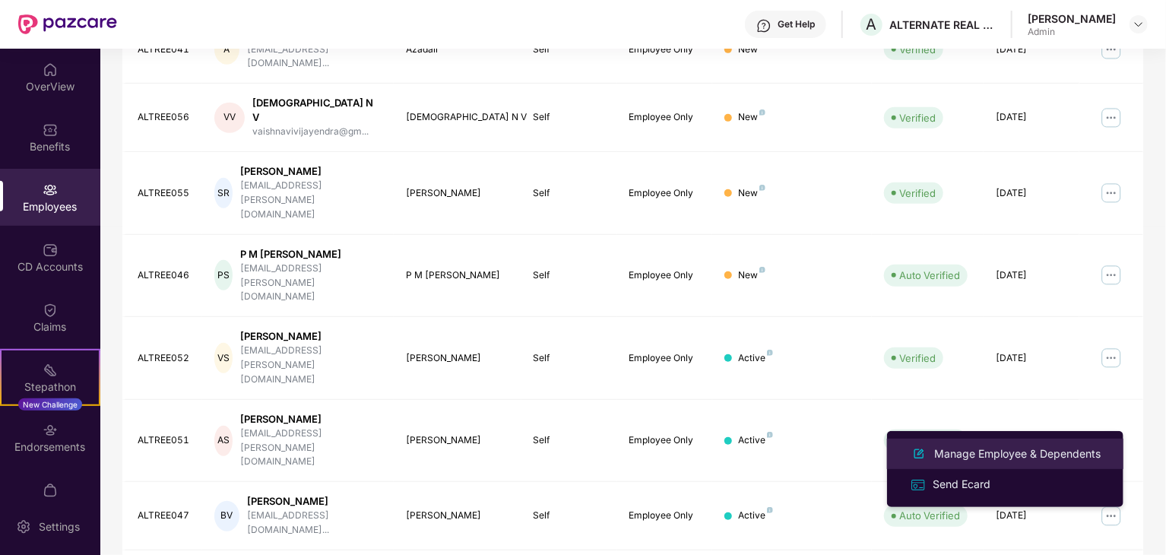
click at [1017, 458] on div "Manage Employee & Dependents" at bounding box center [1017, 454] width 173 height 17
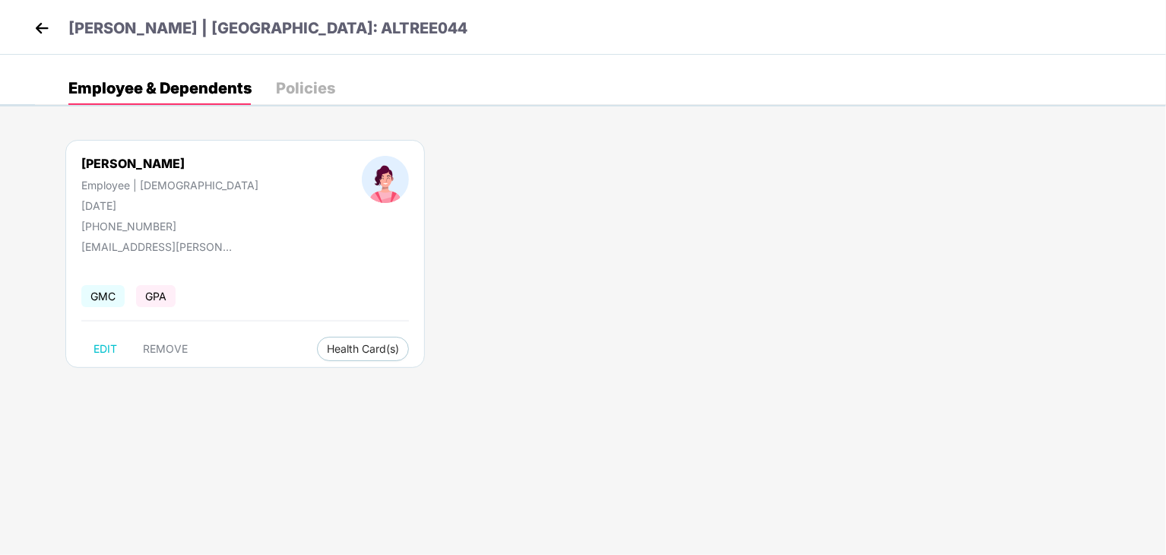
click at [290, 360] on div "[PERSON_NAME] Employee | [DEMOGRAPHIC_DATA] [DATE] [PHONE_NUMBER] [EMAIL_ADDRES…" at bounding box center [245, 254] width 360 height 228
click at [327, 351] on span "Health Card(s)" at bounding box center [363, 349] width 72 height 8
click at [299, 375] on span "Health Insurance(Employee Only)" at bounding box center [336, 378] width 187 height 17
click at [34, 24] on img at bounding box center [41, 28] width 23 height 23
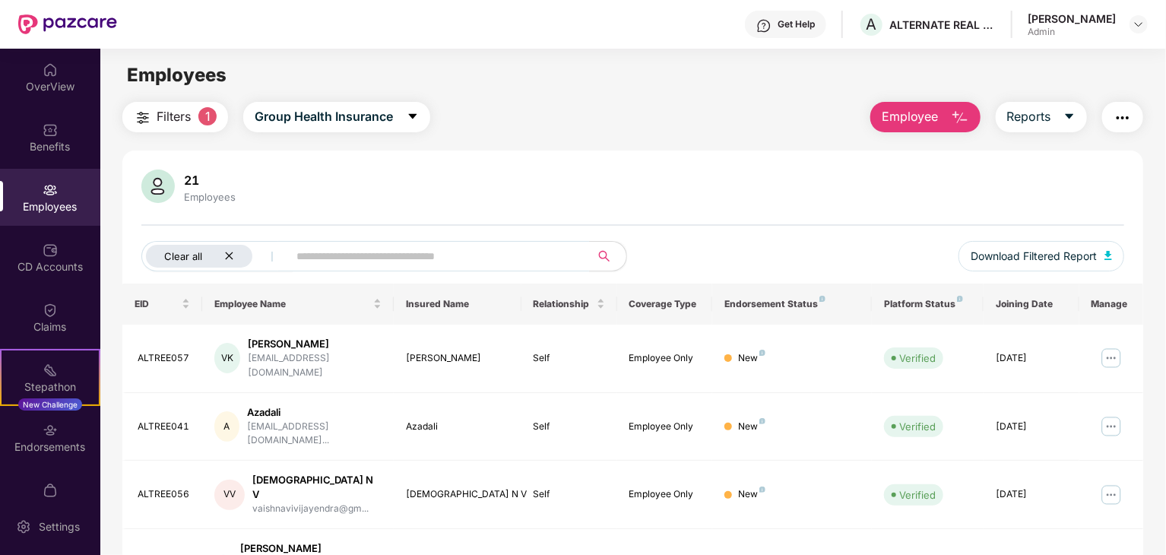
click at [232, 257] on icon "close" at bounding box center [229, 256] width 10 height 10
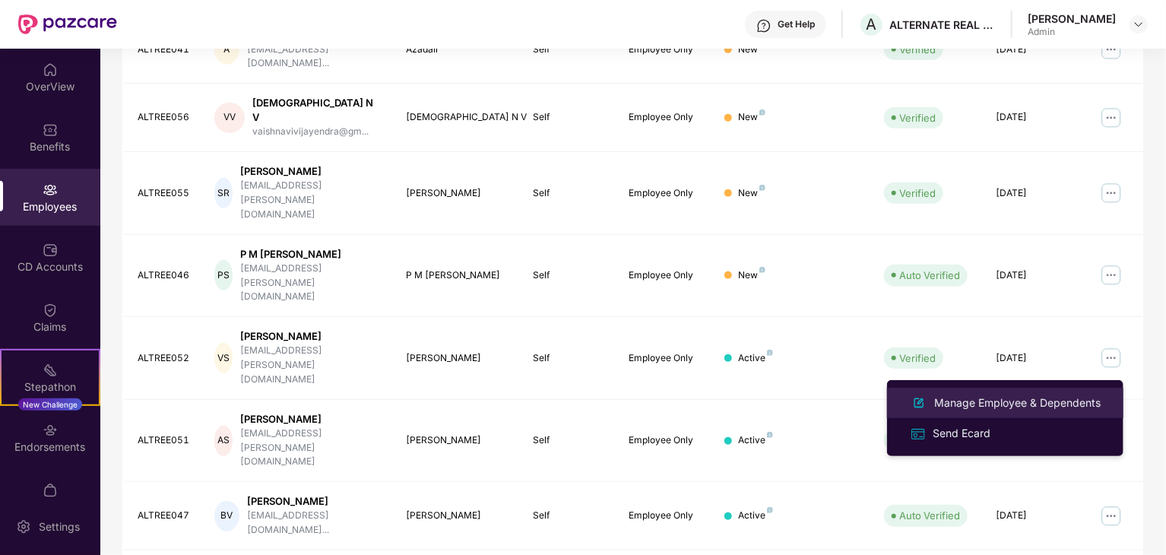
click at [953, 408] on div "Manage Employee & Dependents" at bounding box center [1017, 403] width 173 height 17
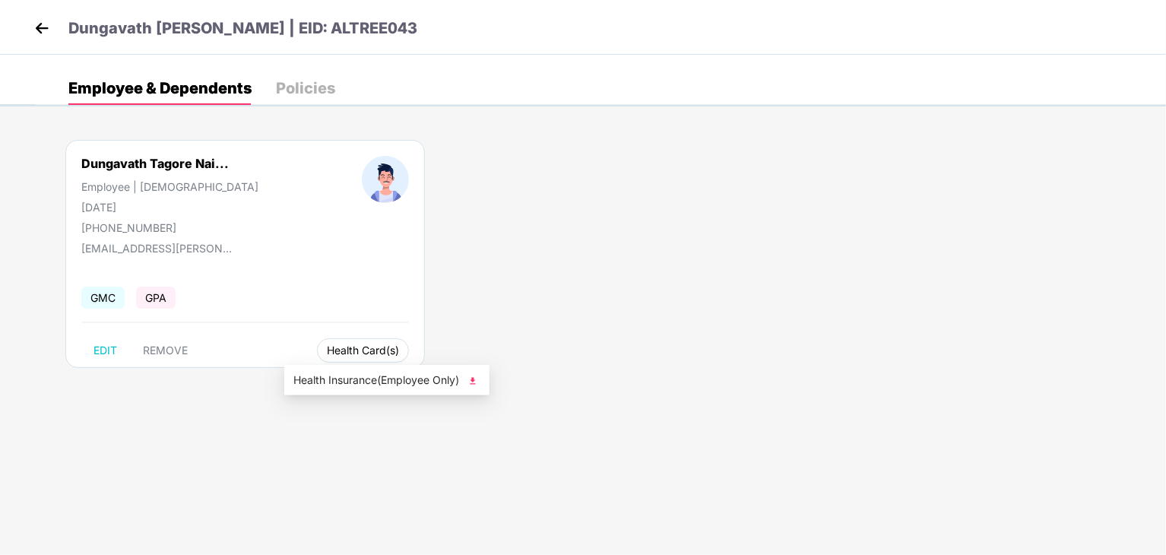
click at [327, 354] on span "Health Card(s)" at bounding box center [363, 351] width 72 height 8
click at [433, 384] on div "Dungavath Tagore Nai... Employee | [DEMOGRAPHIC_DATA] [DATE] [PHONE_NUMBER] [EM…" at bounding box center [600, 261] width 1131 height 289
click at [360, 375] on span "Health Insurance(Employee Only)" at bounding box center [386, 380] width 187 height 17
click at [46, 31] on img at bounding box center [41, 28] width 23 height 23
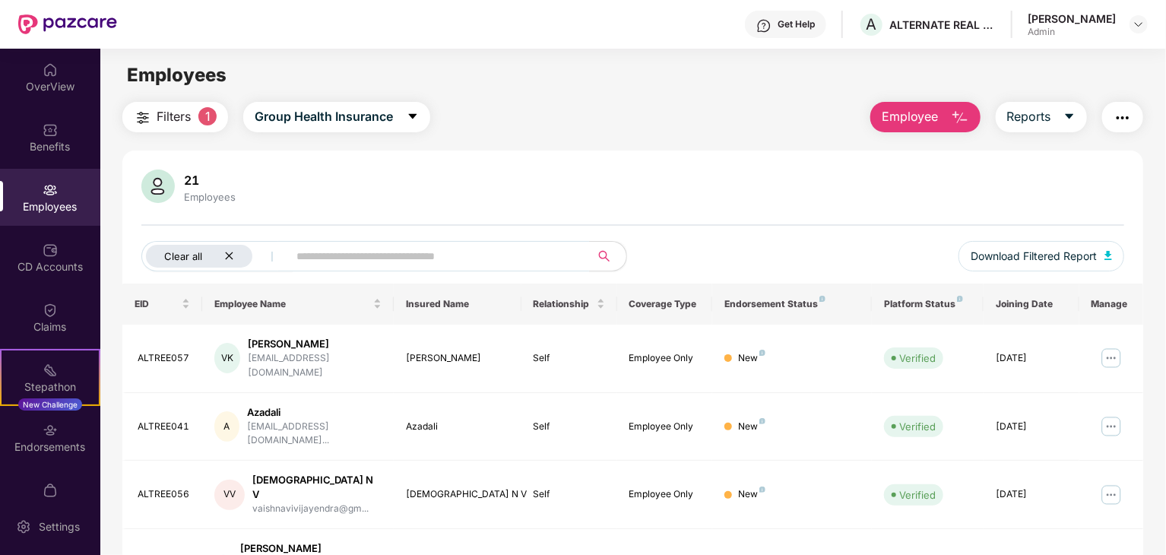
click at [231, 253] on icon "close" at bounding box center [229, 256] width 10 height 10
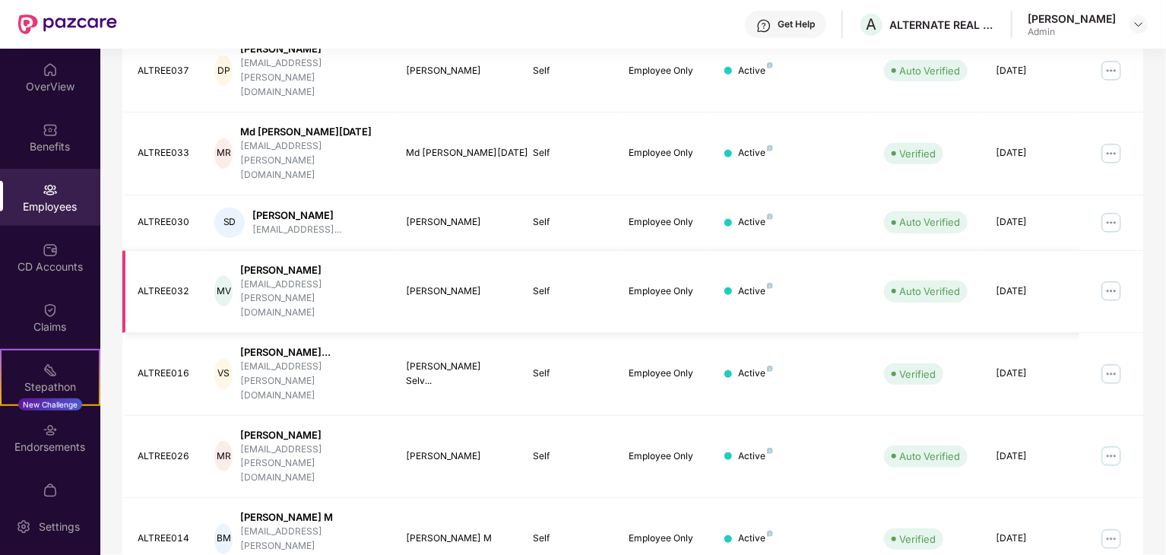
scroll to position [0, 0]
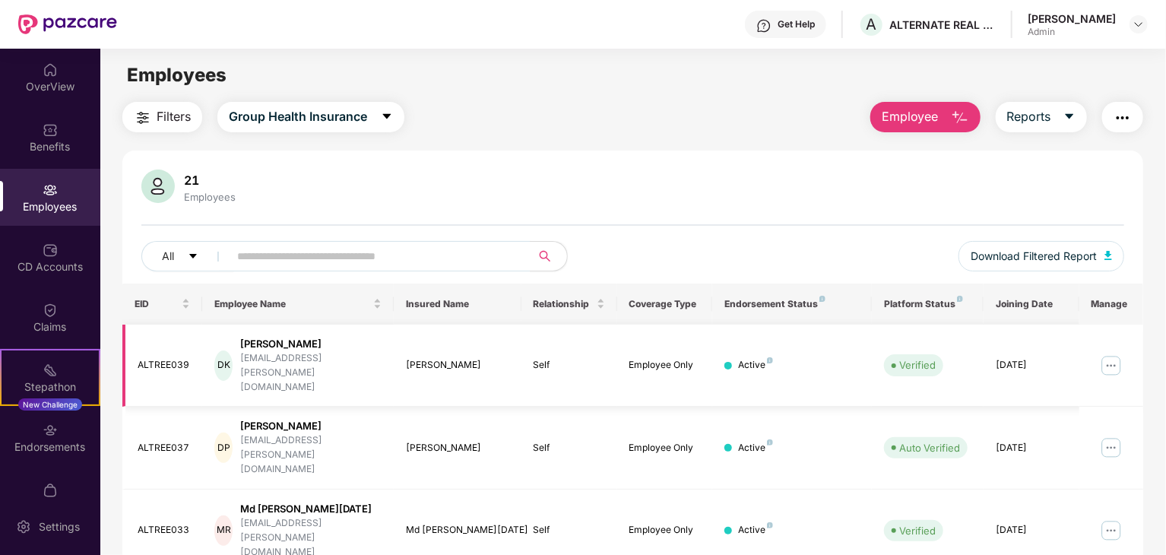
click at [1115, 354] on img at bounding box center [1111, 366] width 24 height 24
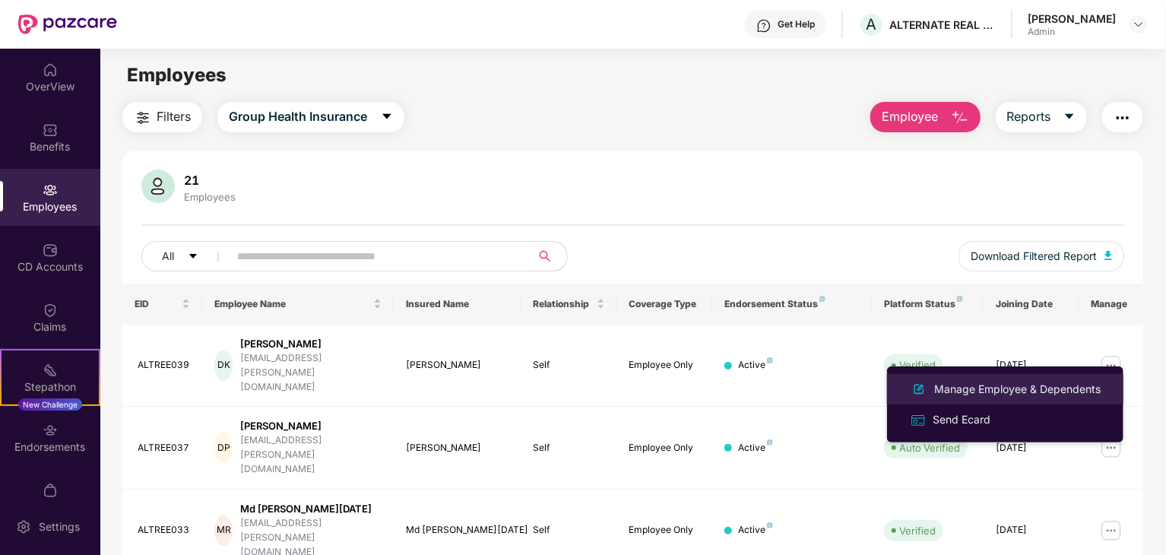
click at [1039, 384] on div "Manage Employee & Dependents" at bounding box center [1017, 389] width 173 height 17
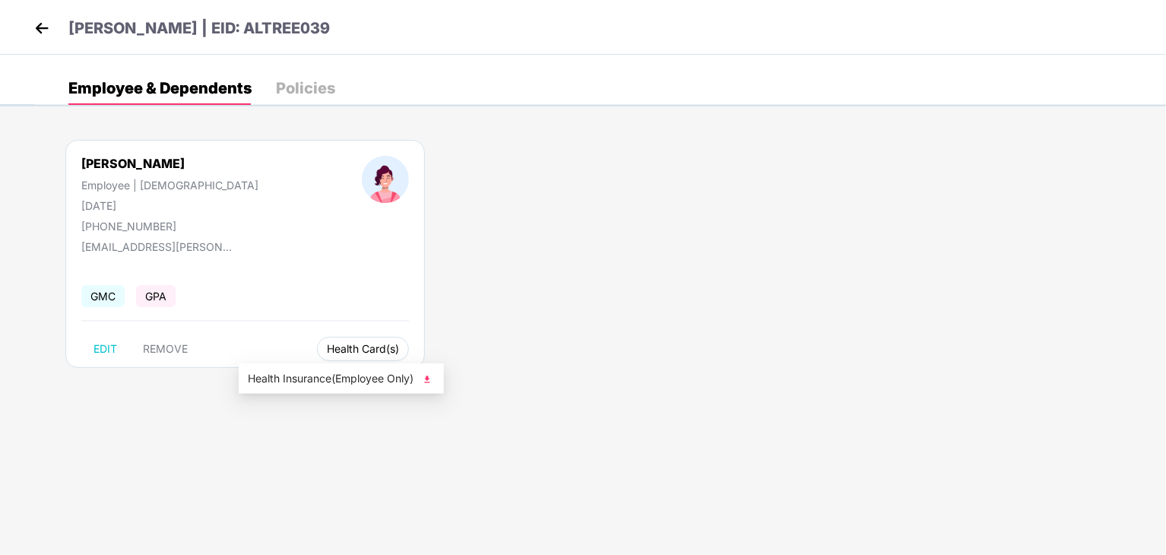
click at [327, 347] on span "Health Card(s)" at bounding box center [363, 349] width 72 height 8
click at [280, 370] on span "Health Insurance(Employee Only)" at bounding box center [341, 378] width 187 height 17
